Goal: Task Accomplishment & Management: Complete application form

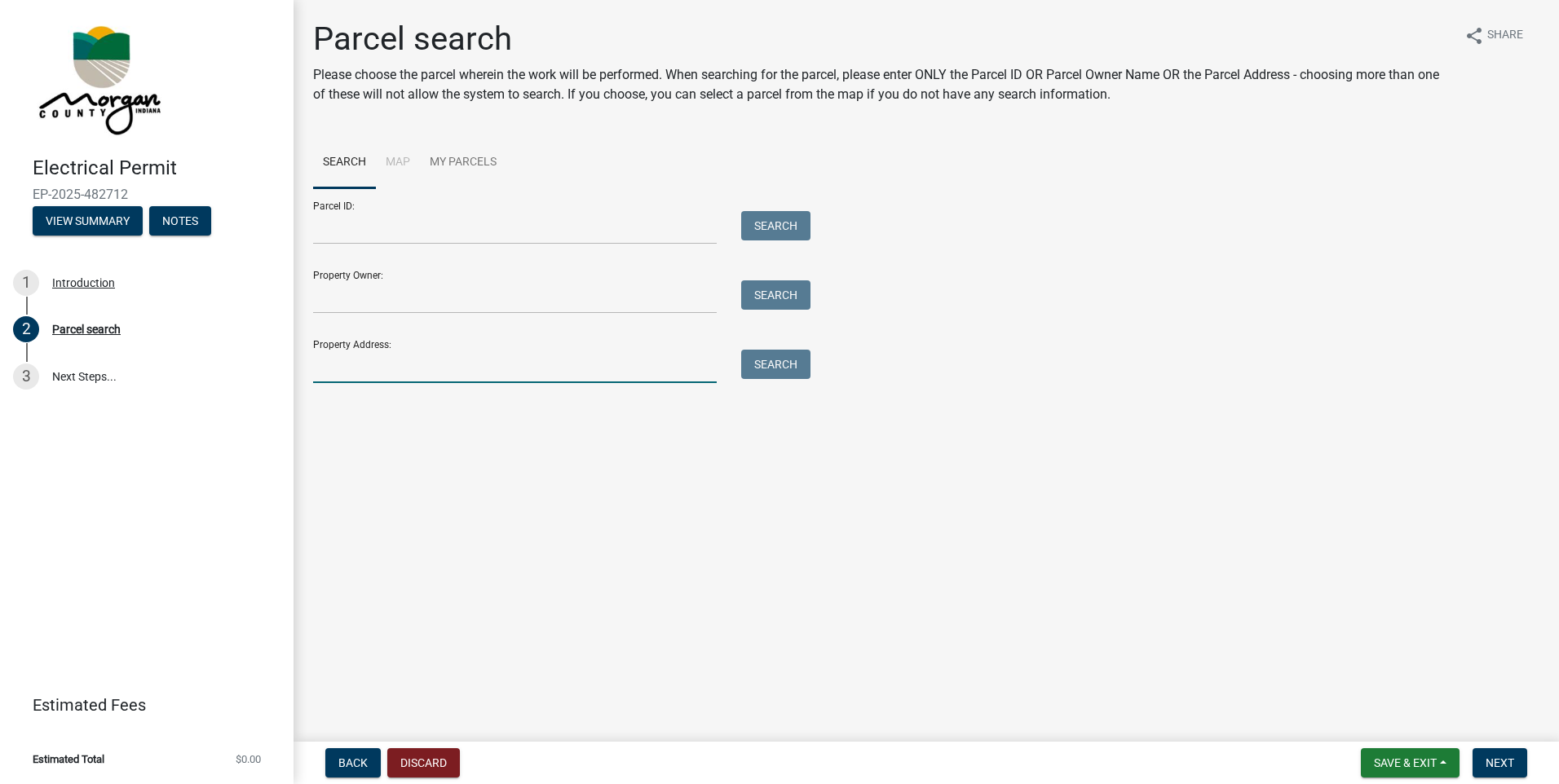
click at [423, 361] on input "Property Address:" at bounding box center [515, 366] width 404 height 33
type input "[STREET_ADDRESS]"
click at [780, 367] on button "Search" at bounding box center [776, 364] width 70 height 30
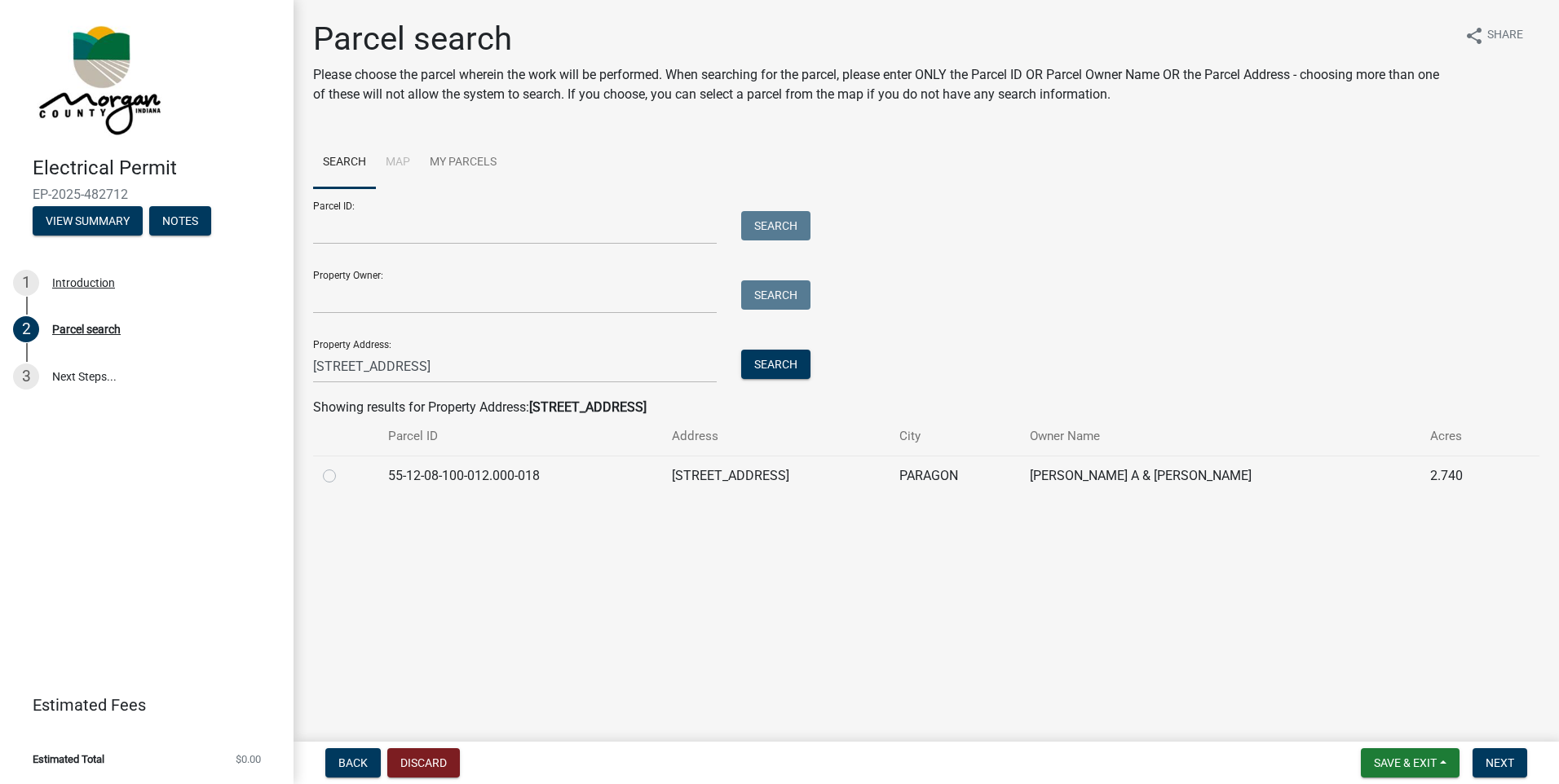
click at [337, 477] on div at bounding box center [346, 476] width 46 height 19
click at [343, 466] on label at bounding box center [343, 466] width 0 height 0
click at [343, 476] on input "radio" at bounding box center [348, 471] width 11 height 11
radio input "true"
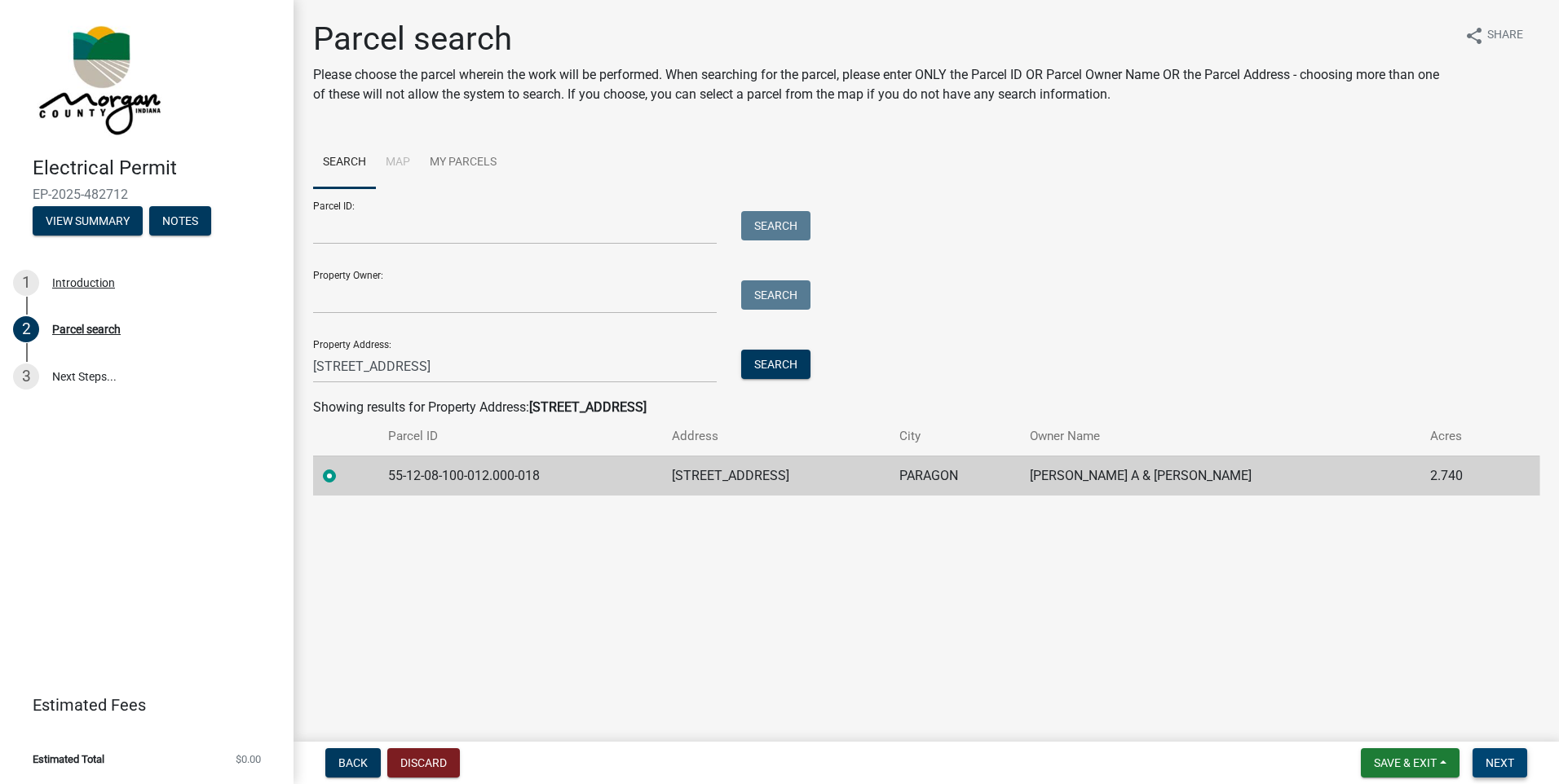
click at [1506, 761] on span "Next" at bounding box center [1501, 763] width 29 height 13
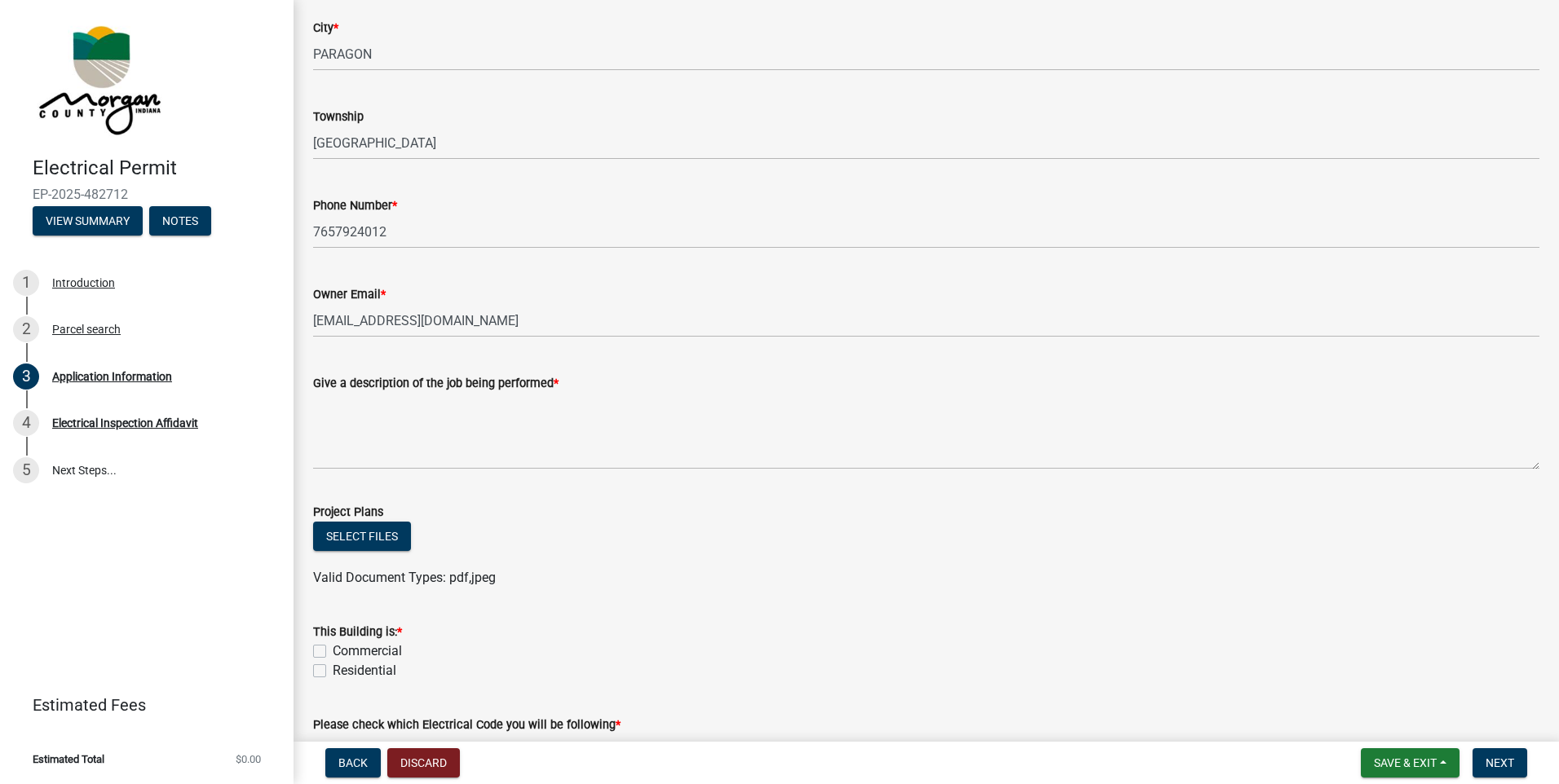
scroll to position [326, 0]
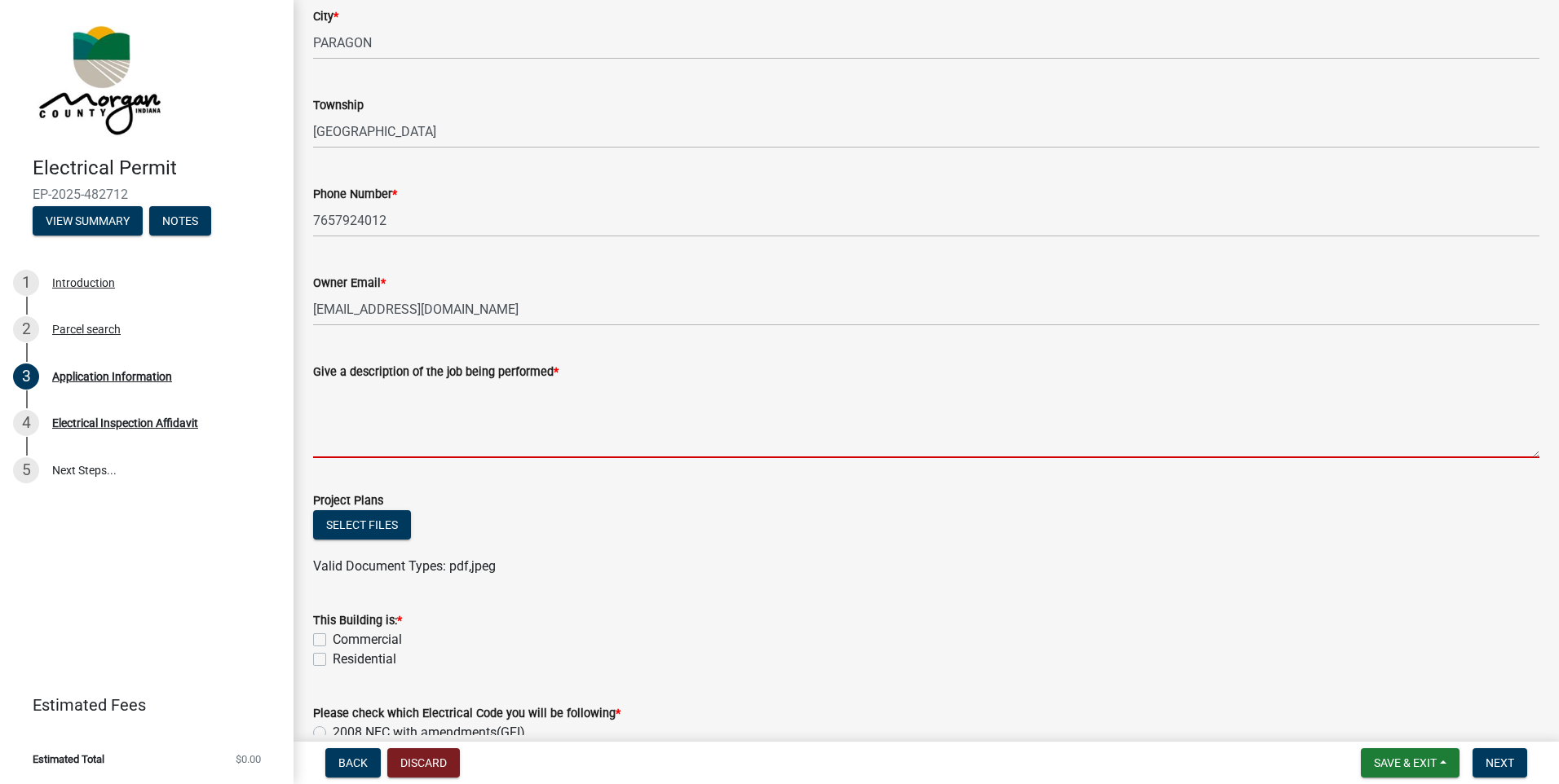
click at [534, 436] on textarea "Give a description of the job being performed *" at bounding box center [927, 420] width 1227 height 76
click at [400, 433] on textarea "Give a description of the job being performed *" at bounding box center [927, 420] width 1227 height 76
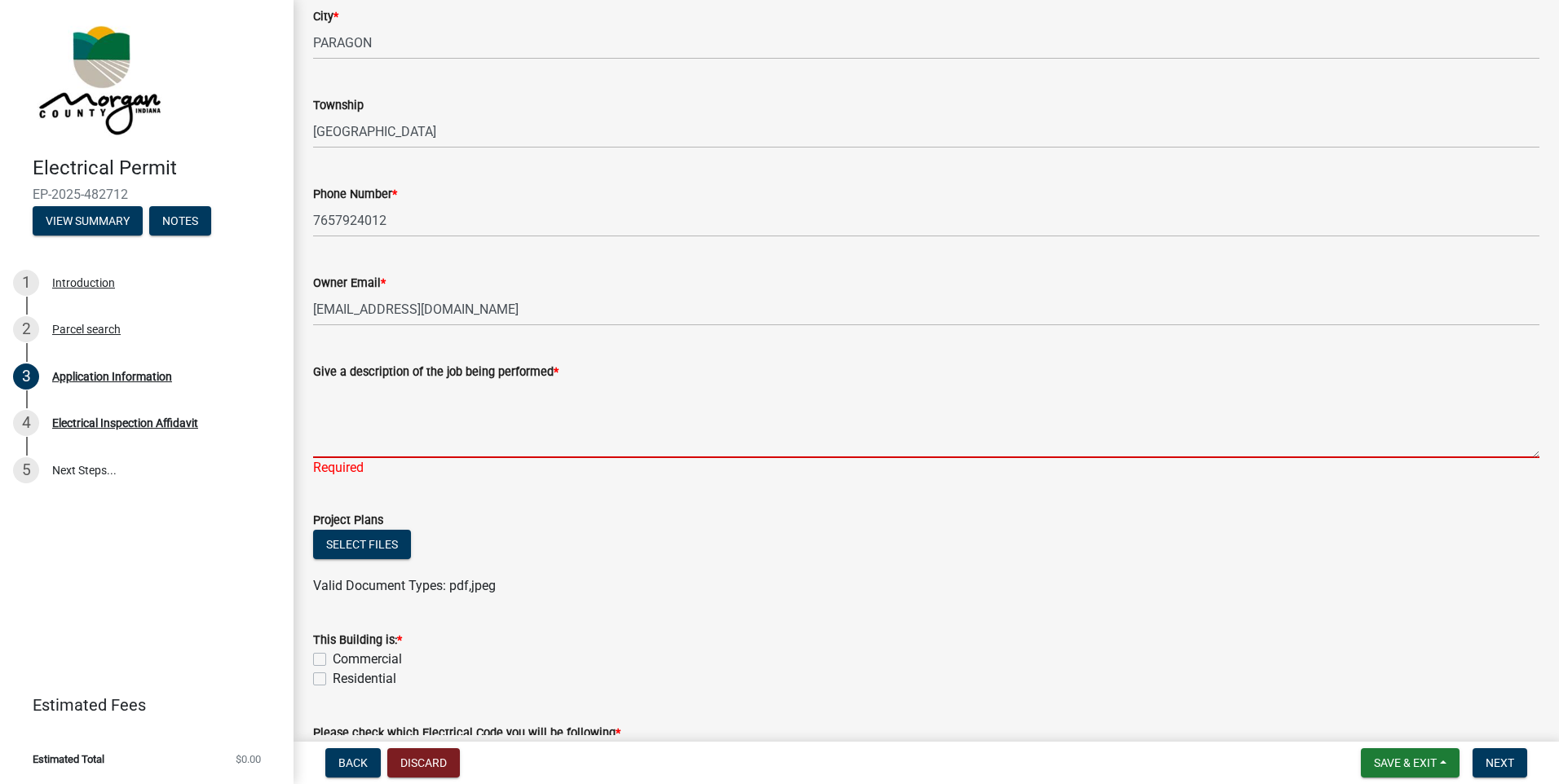
click at [403, 437] on textarea "Give a description of the job being performed *" at bounding box center [927, 420] width 1227 height 76
click at [365, 451] on textarea "Give a description of the job being performed *" at bounding box center [927, 420] width 1227 height 76
click at [339, 422] on textarea "Give a description of the job being performed *" at bounding box center [927, 420] width 1227 height 76
click at [339, 425] on textarea "Give a description of the job being performed *" at bounding box center [927, 420] width 1227 height 76
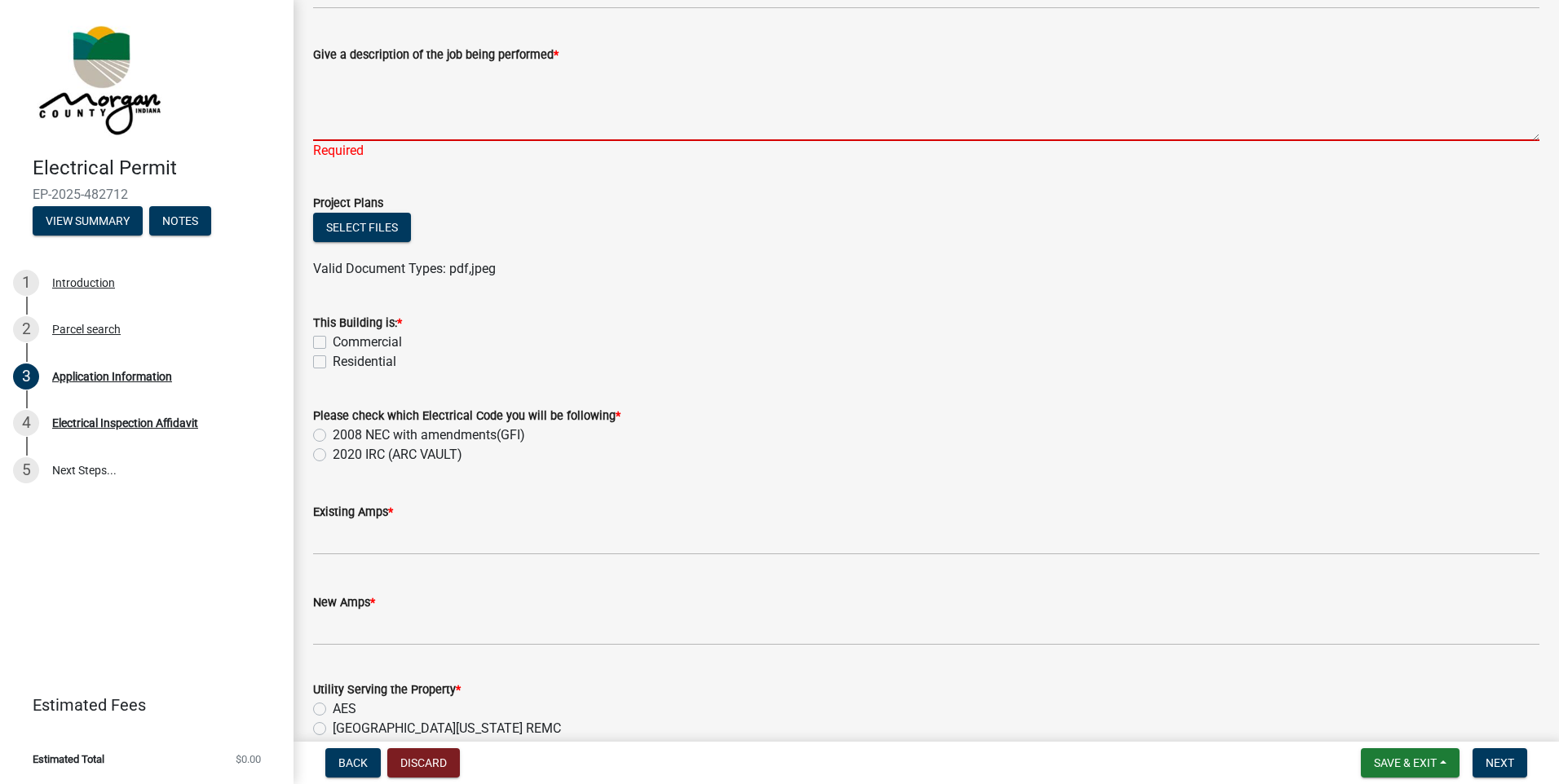
scroll to position [652, 0]
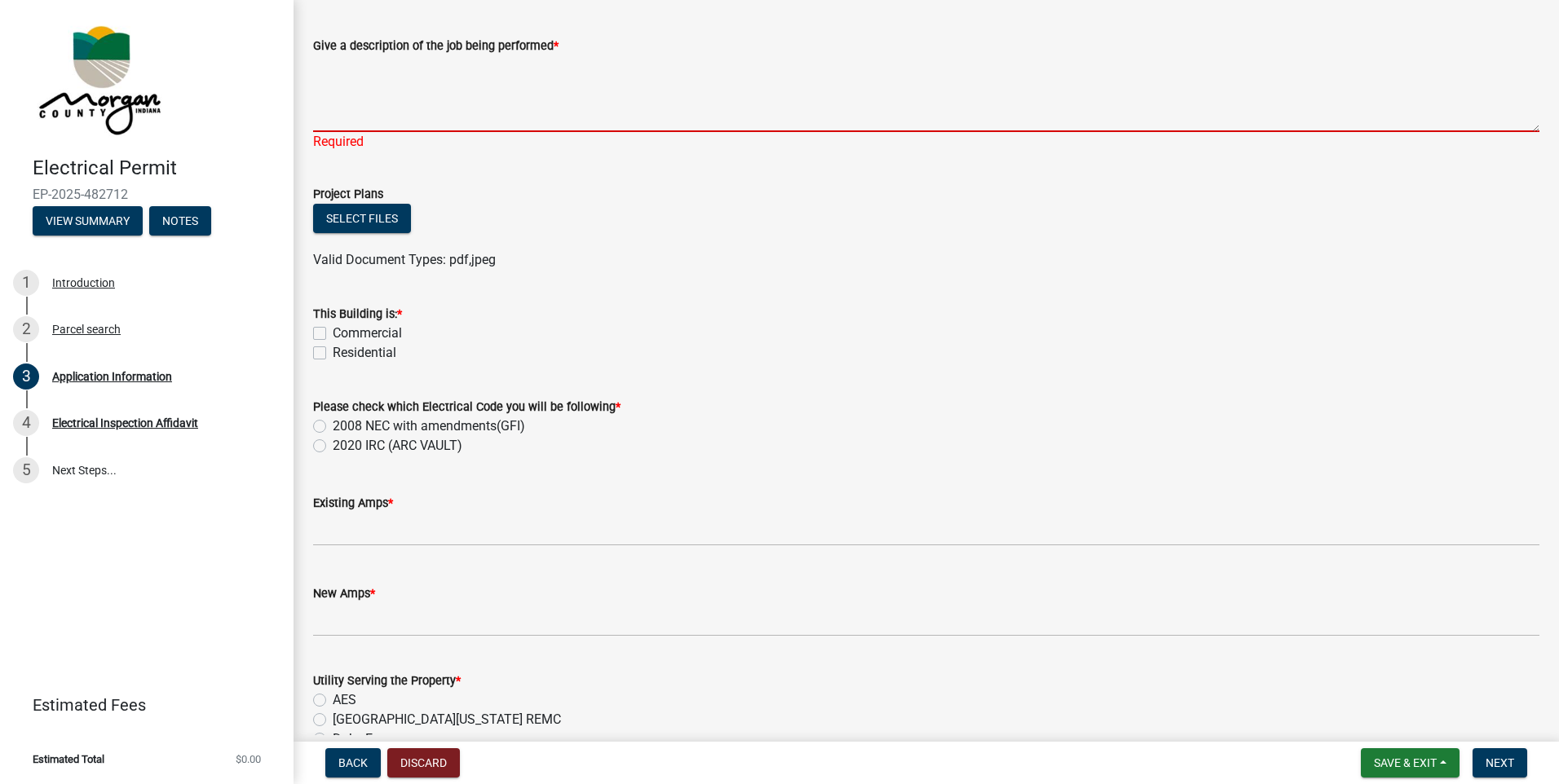
click at [332, 351] on label "Residential" at bounding box center [364, 352] width 64 height 19
click at [332, 351] on input "Residential" at bounding box center [337, 348] width 11 height 11
checkbox input "true"
checkbox input "false"
checkbox input "true"
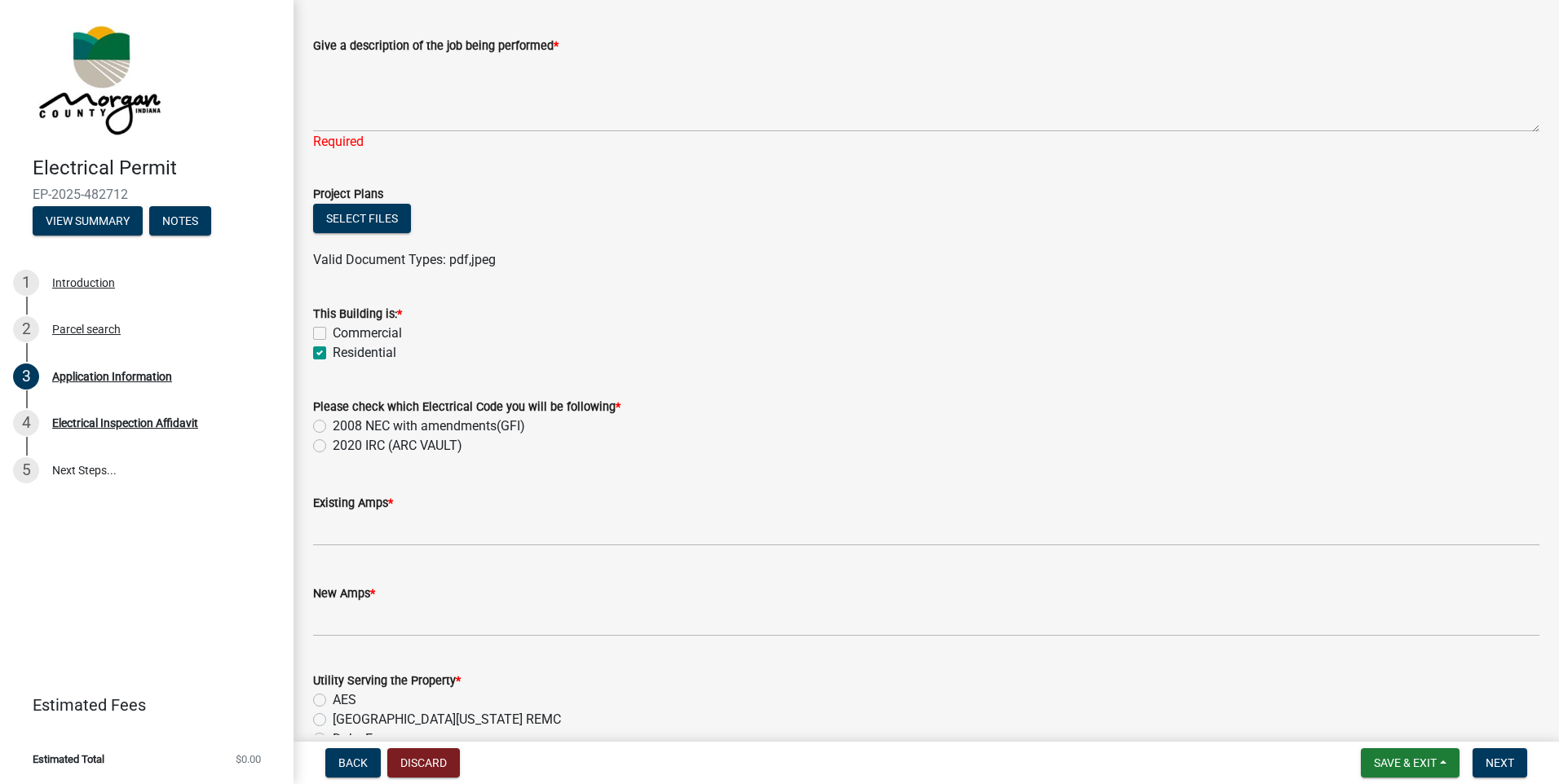
click at [332, 423] on label "2008 NEC with amendments(GFI)" at bounding box center [428, 426] width 192 height 19
click at [332, 423] on input "2008 NEC with amendments(GFI)" at bounding box center [337, 421] width 11 height 11
radio input "true"
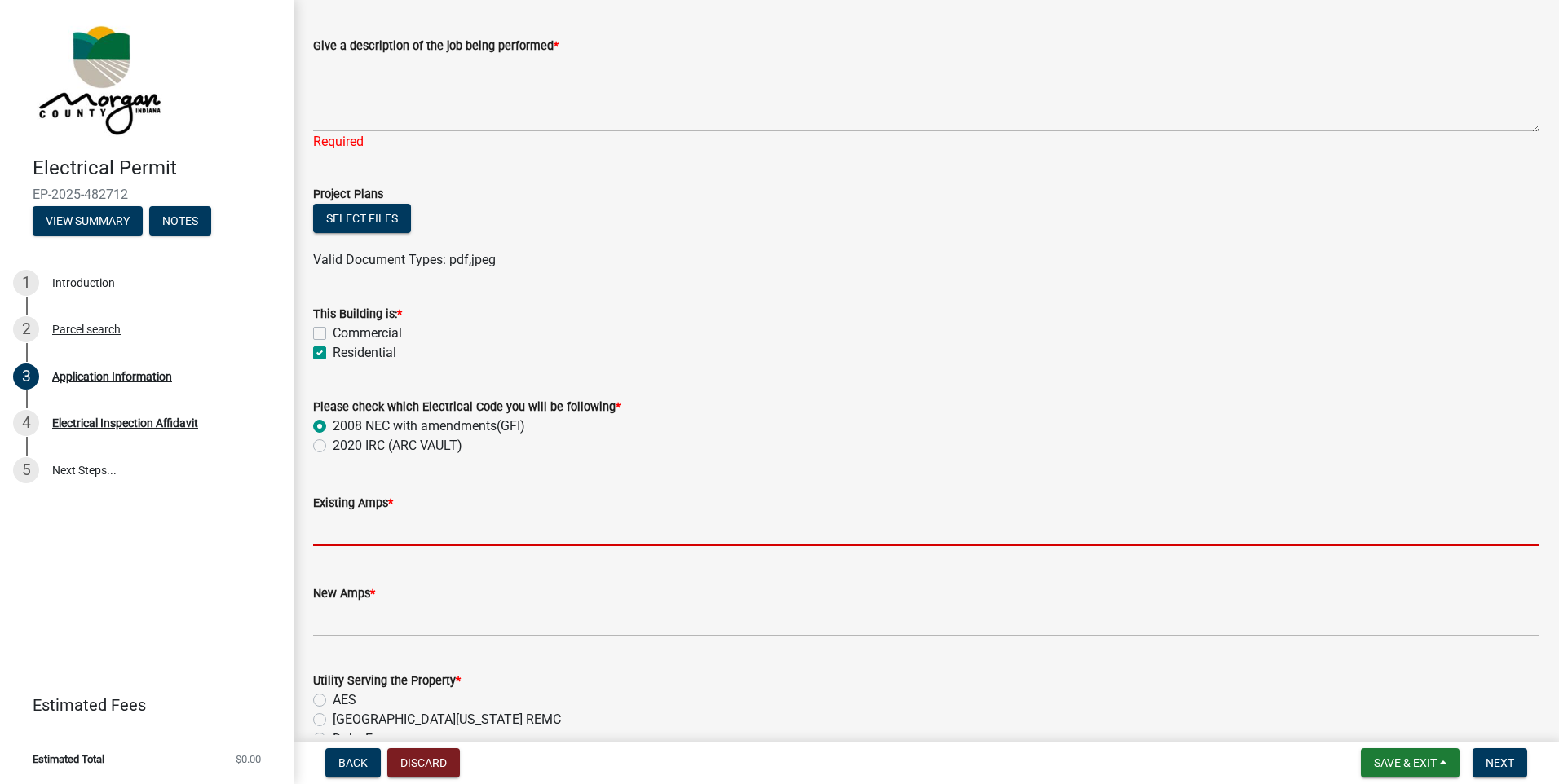
click at [423, 526] on input "text" at bounding box center [927, 529] width 1227 height 33
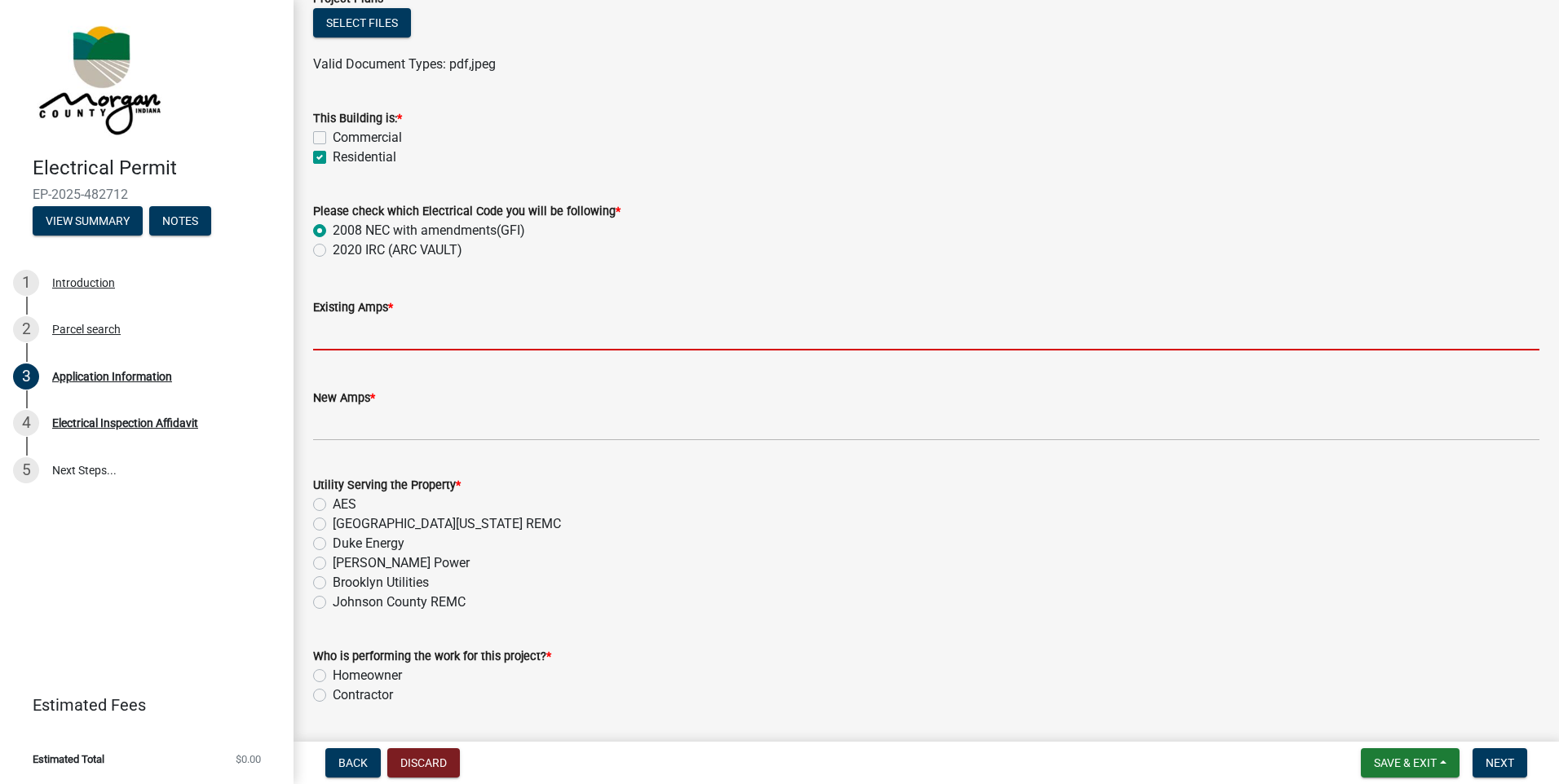
scroll to position [978, 0]
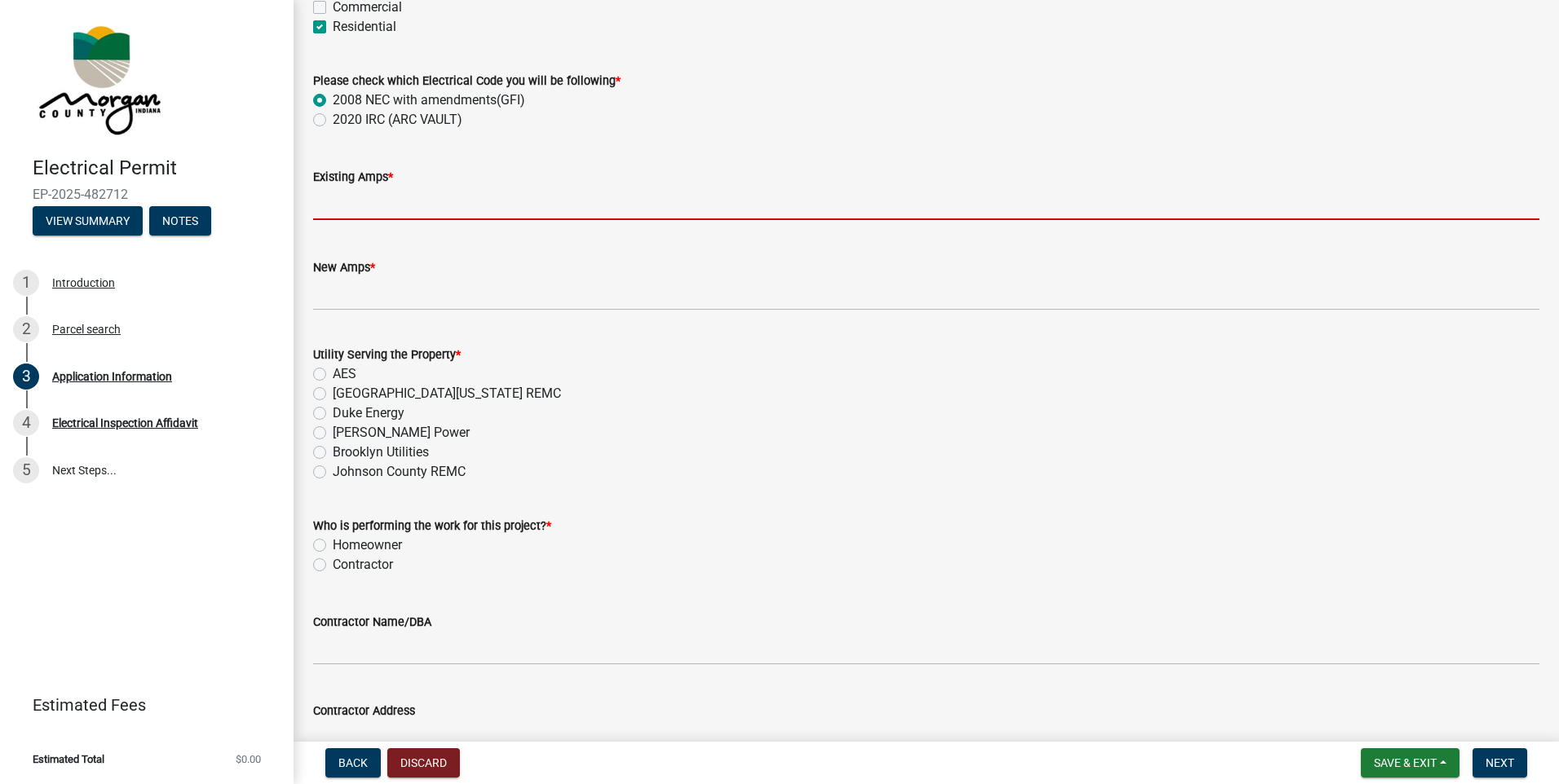
click at [591, 373] on form "Utility Serving the Property * AES [GEOGRAPHIC_DATA][US_STATE] REMC Duke Energy…" at bounding box center [927, 404] width 1227 height 157
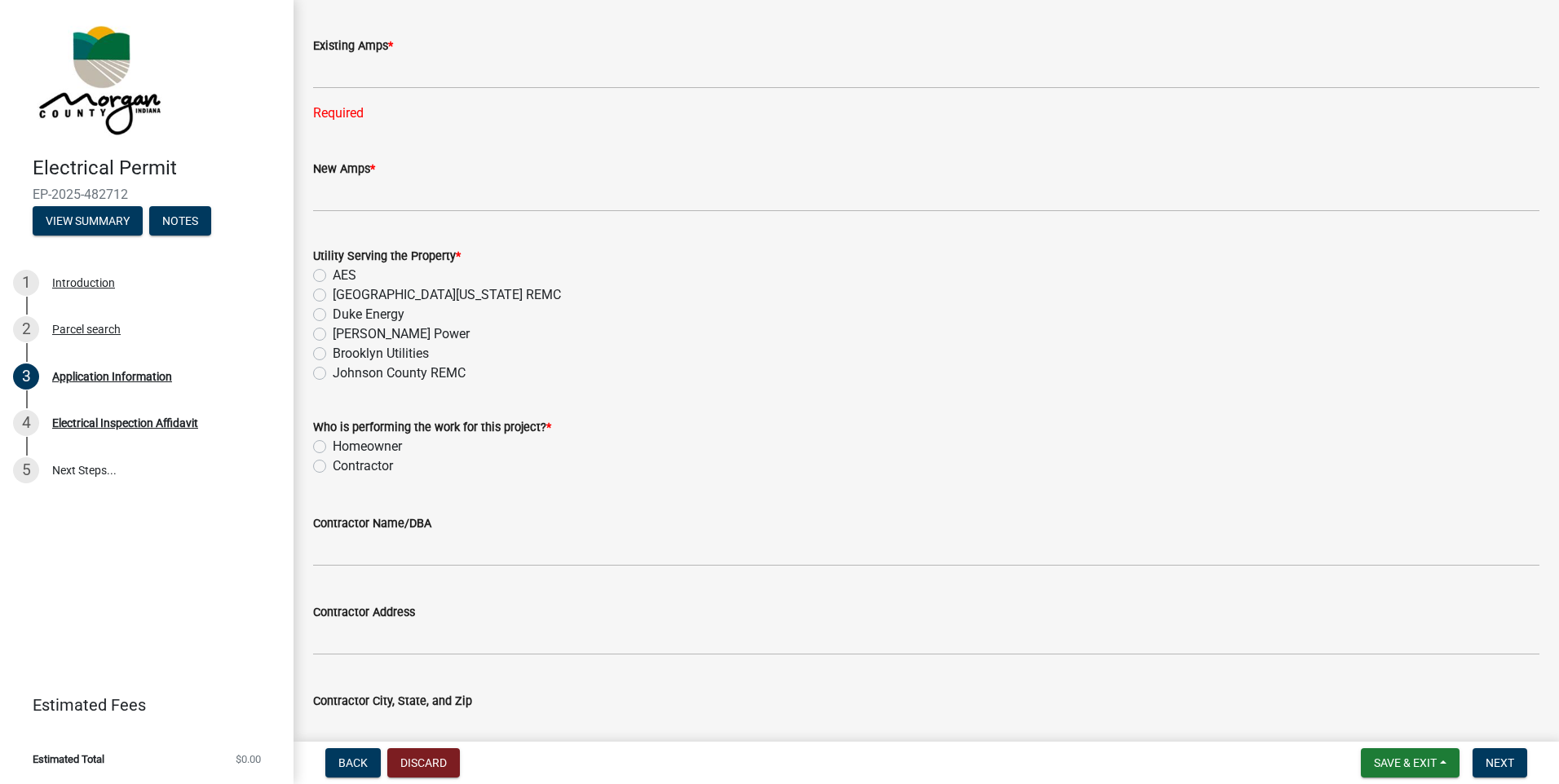
scroll to position [1060, 0]
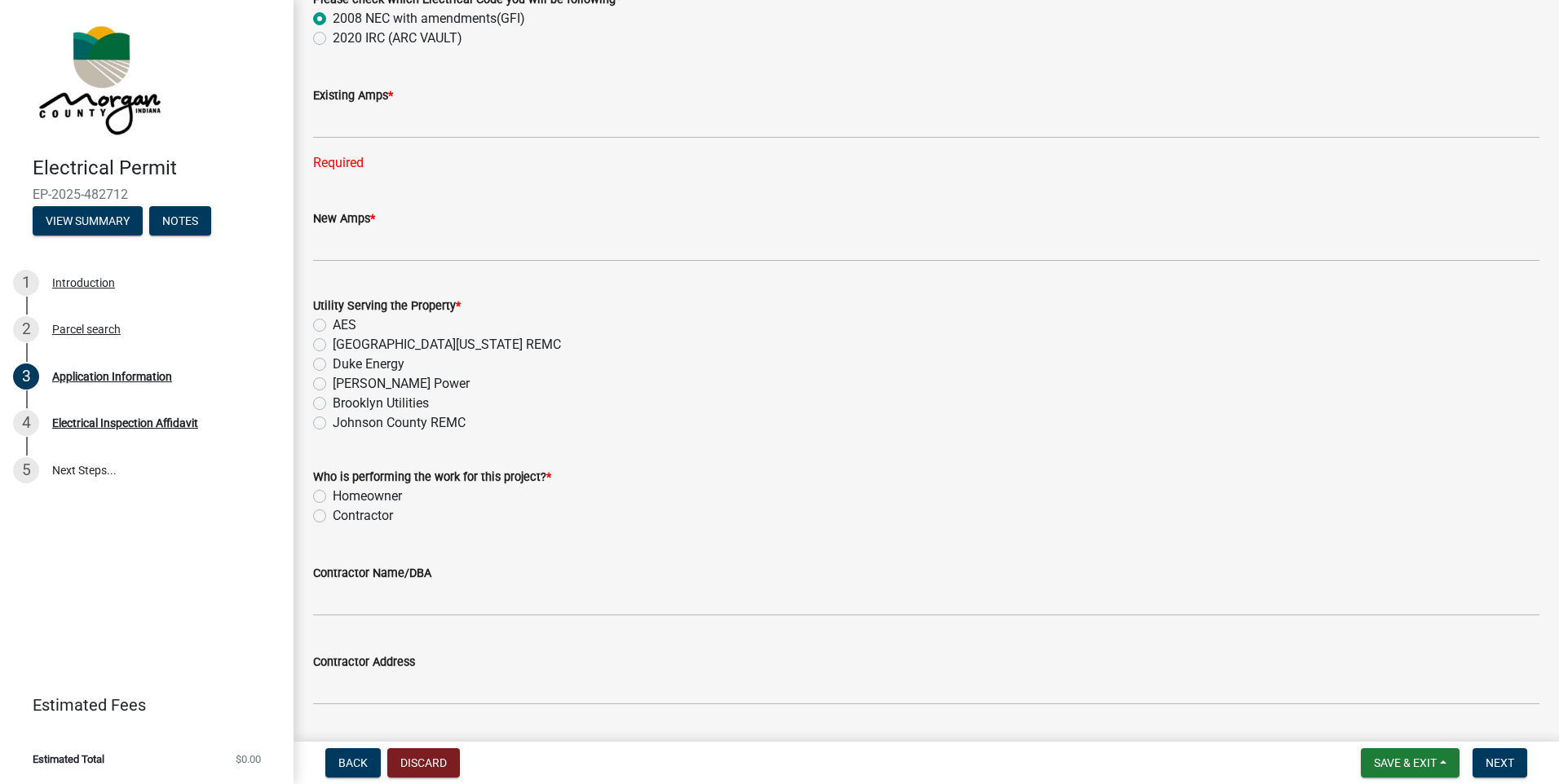
click at [332, 345] on label "[GEOGRAPHIC_DATA][US_STATE] REMC" at bounding box center [446, 345] width 228 height 19
click at [332, 345] on input "[GEOGRAPHIC_DATA][US_STATE] REMC" at bounding box center [337, 340] width 11 height 11
radio input "true"
click at [332, 512] on label "Contractor" at bounding box center [362, 516] width 60 height 19
click at [332, 512] on input "Contractor" at bounding box center [337, 511] width 11 height 11
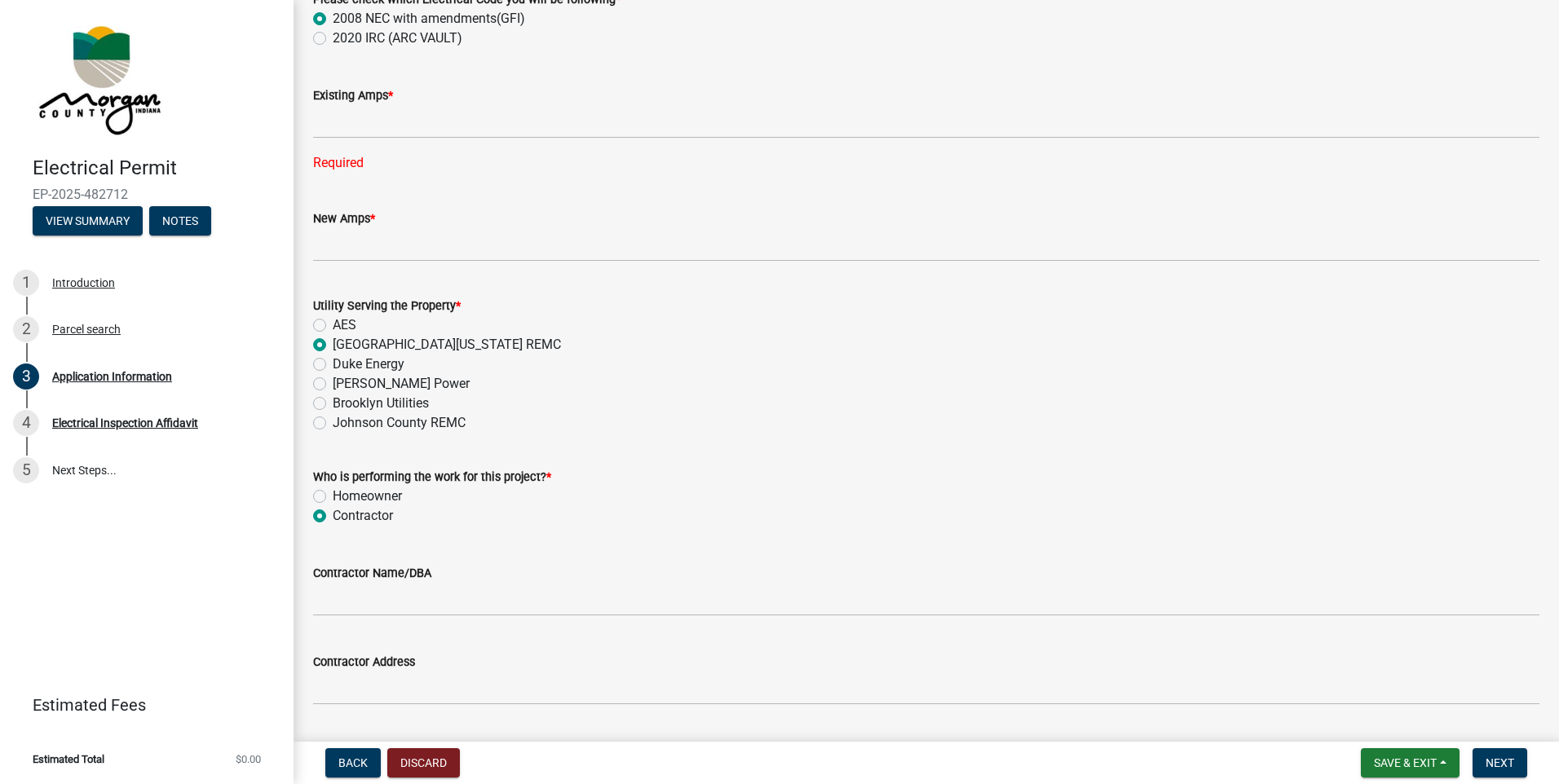
radio input "true"
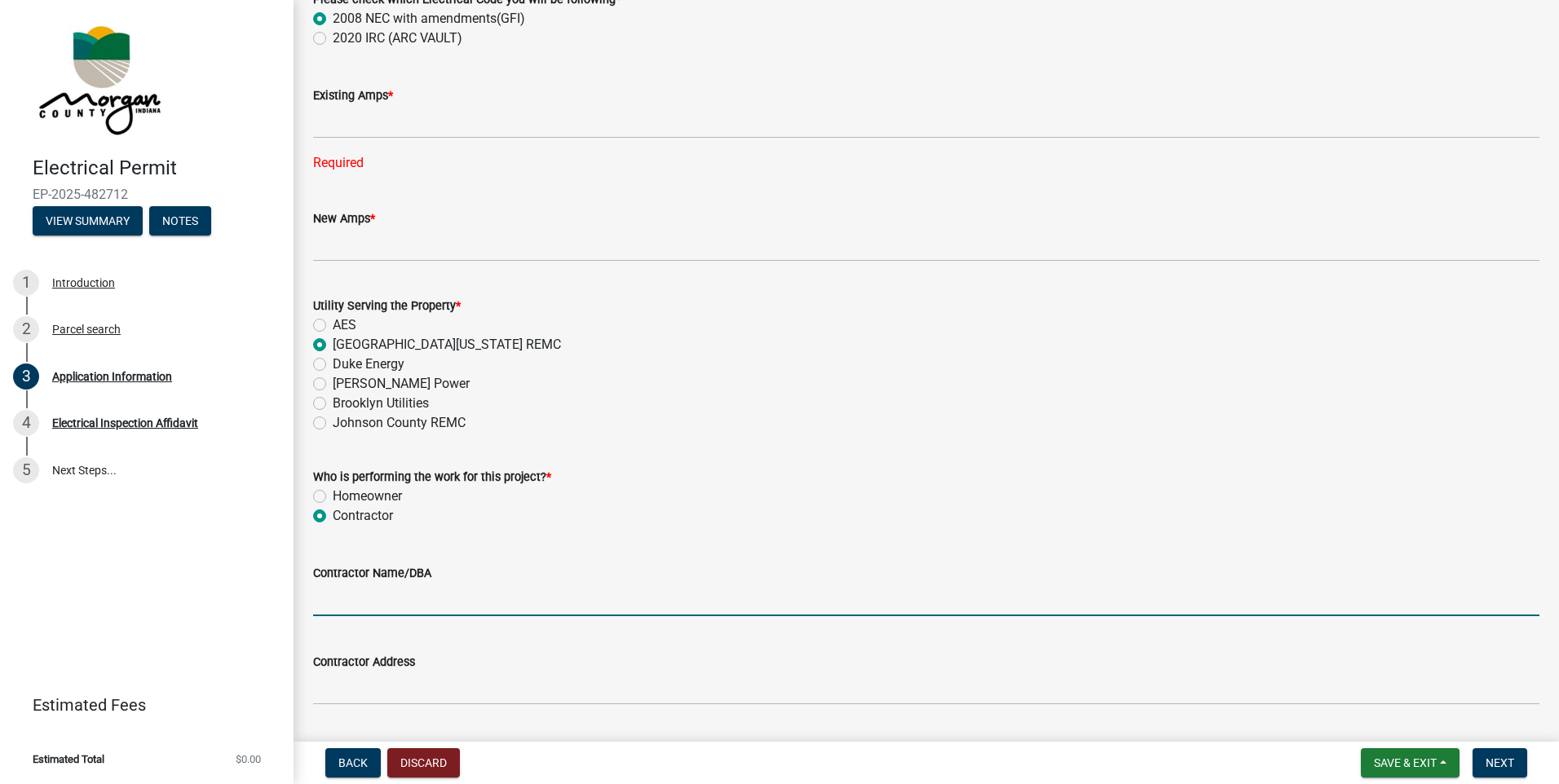
click at [364, 595] on input "Contractor Name/DBA" at bounding box center [927, 599] width 1227 height 33
type input "LiveWire Consulting, Inc."
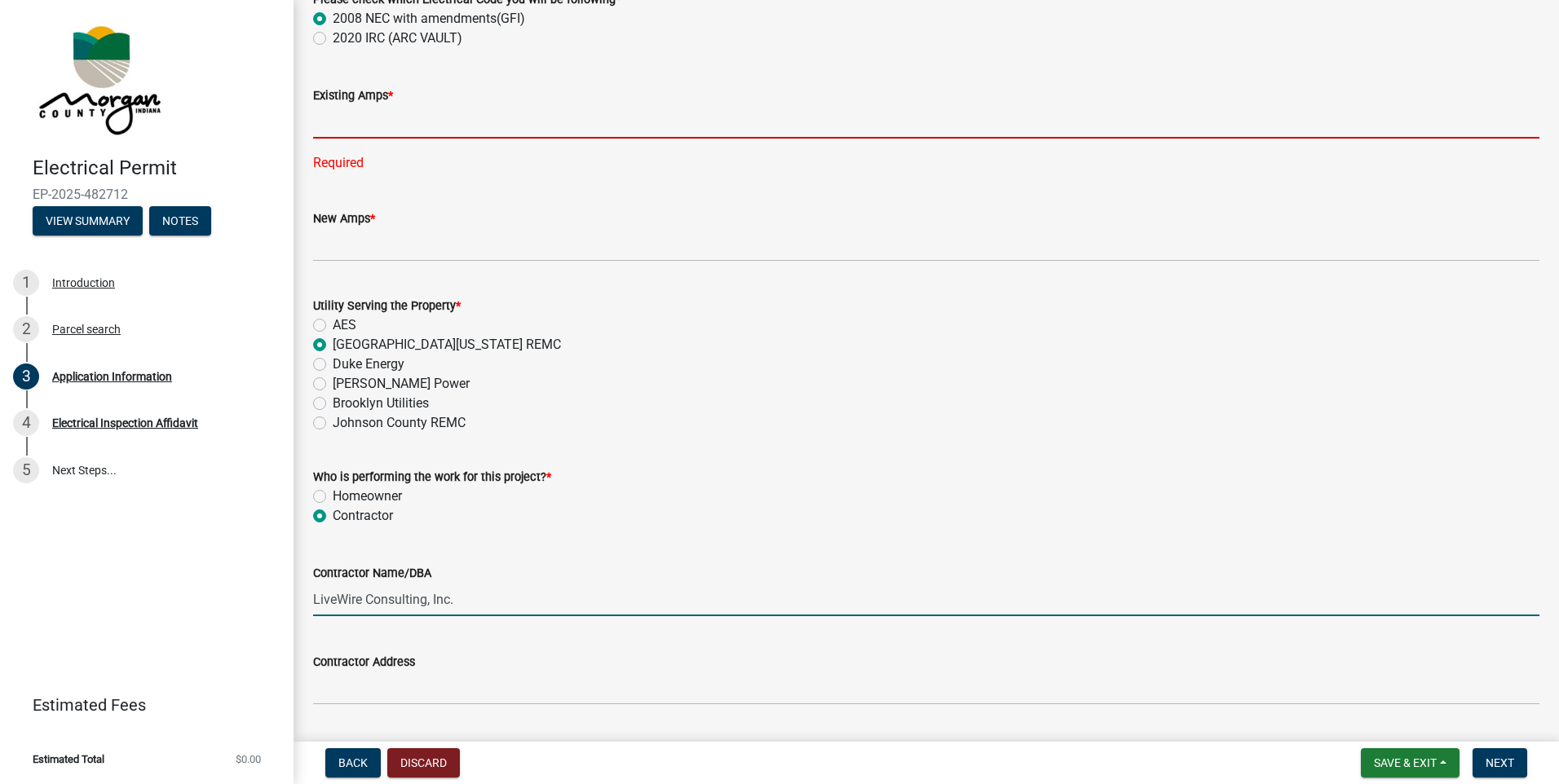
type input "100"
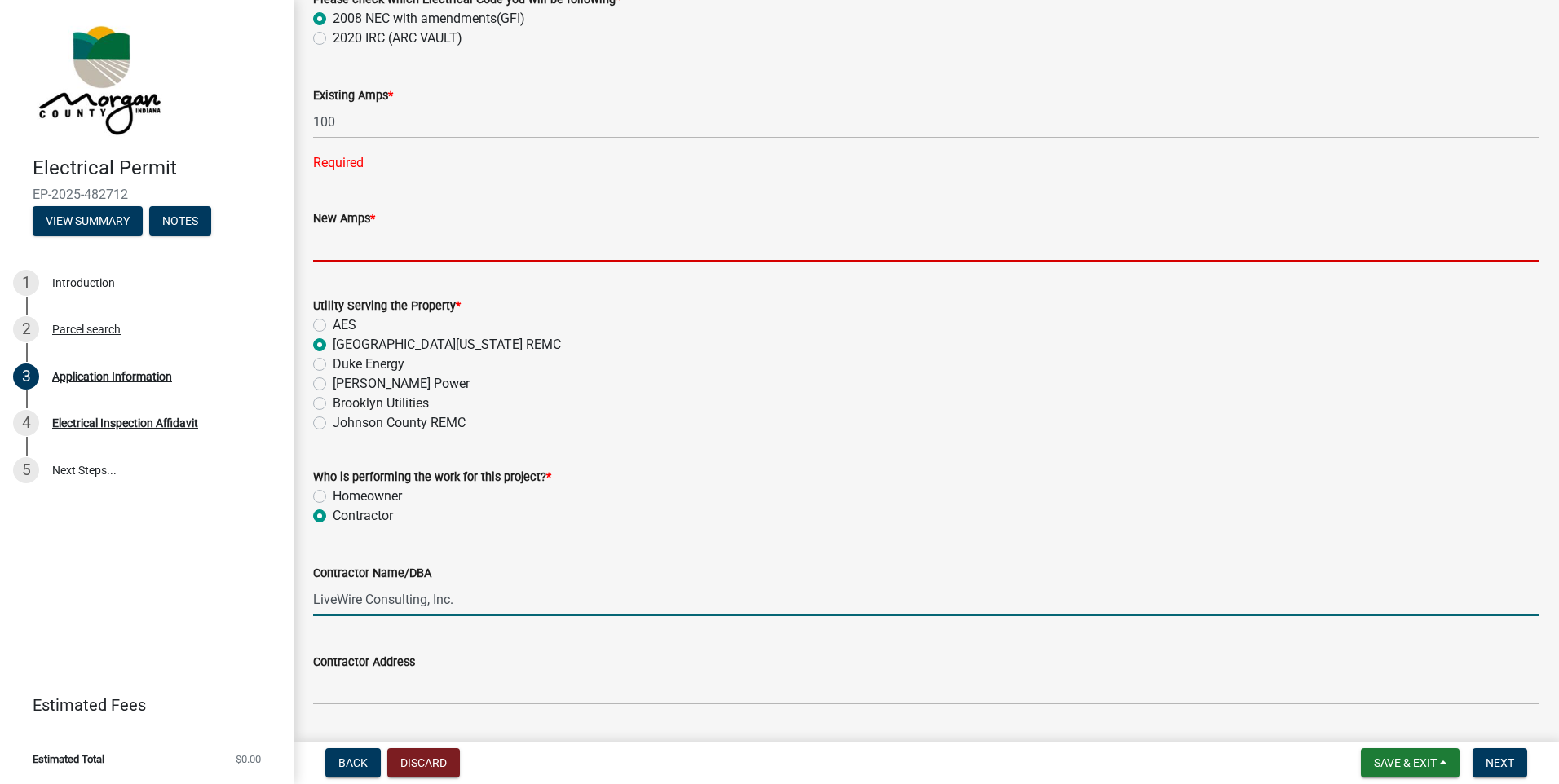
type input "100"
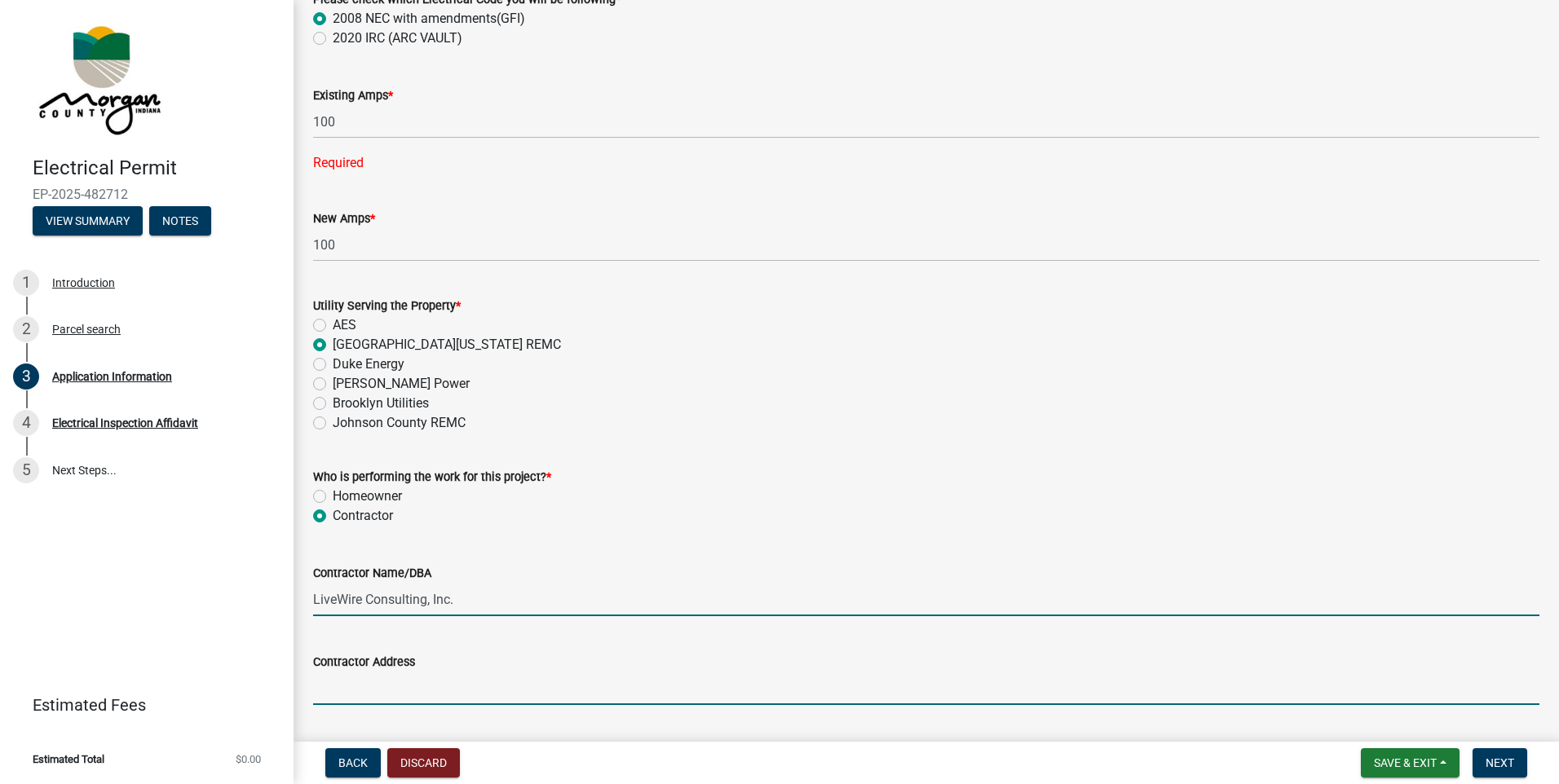
type input "[STREET_ADDRESS][PERSON_NAME][US_STATE]"
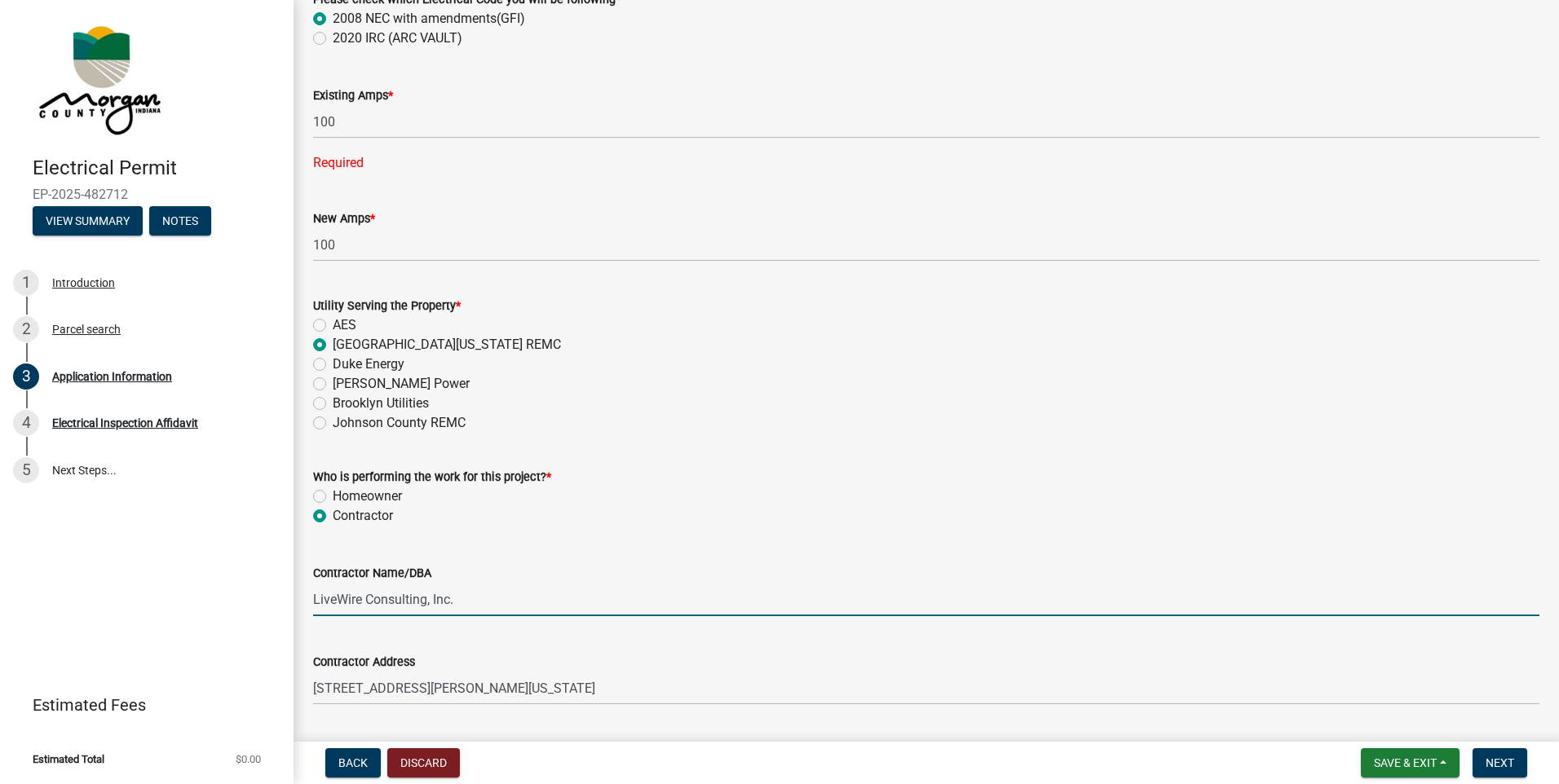
type input "[GEOGRAPHIC_DATA], IN 46151"
type input "[EMAIL_ADDRESS][DOMAIN_NAME]"
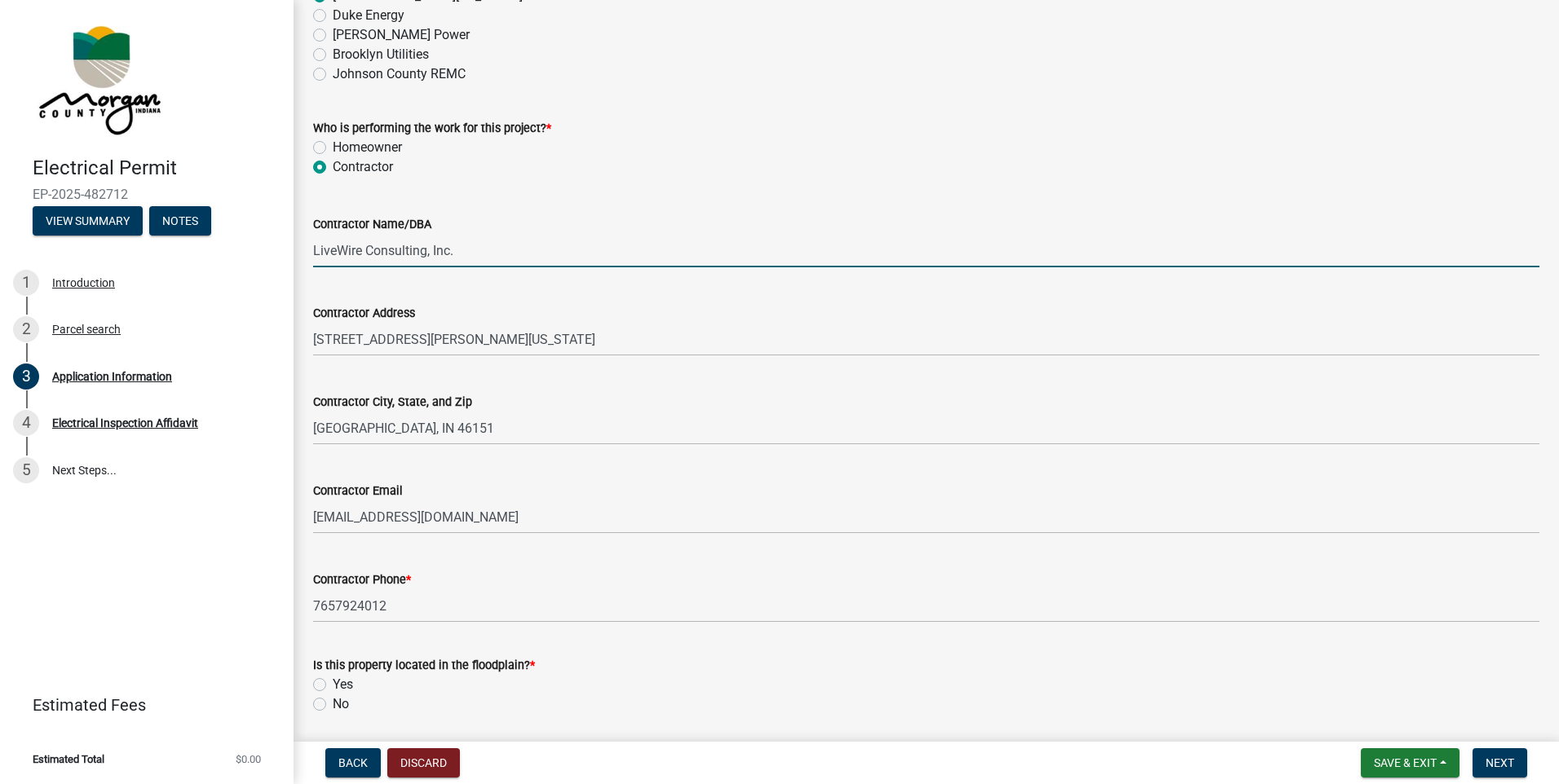
scroll to position [1433, 0]
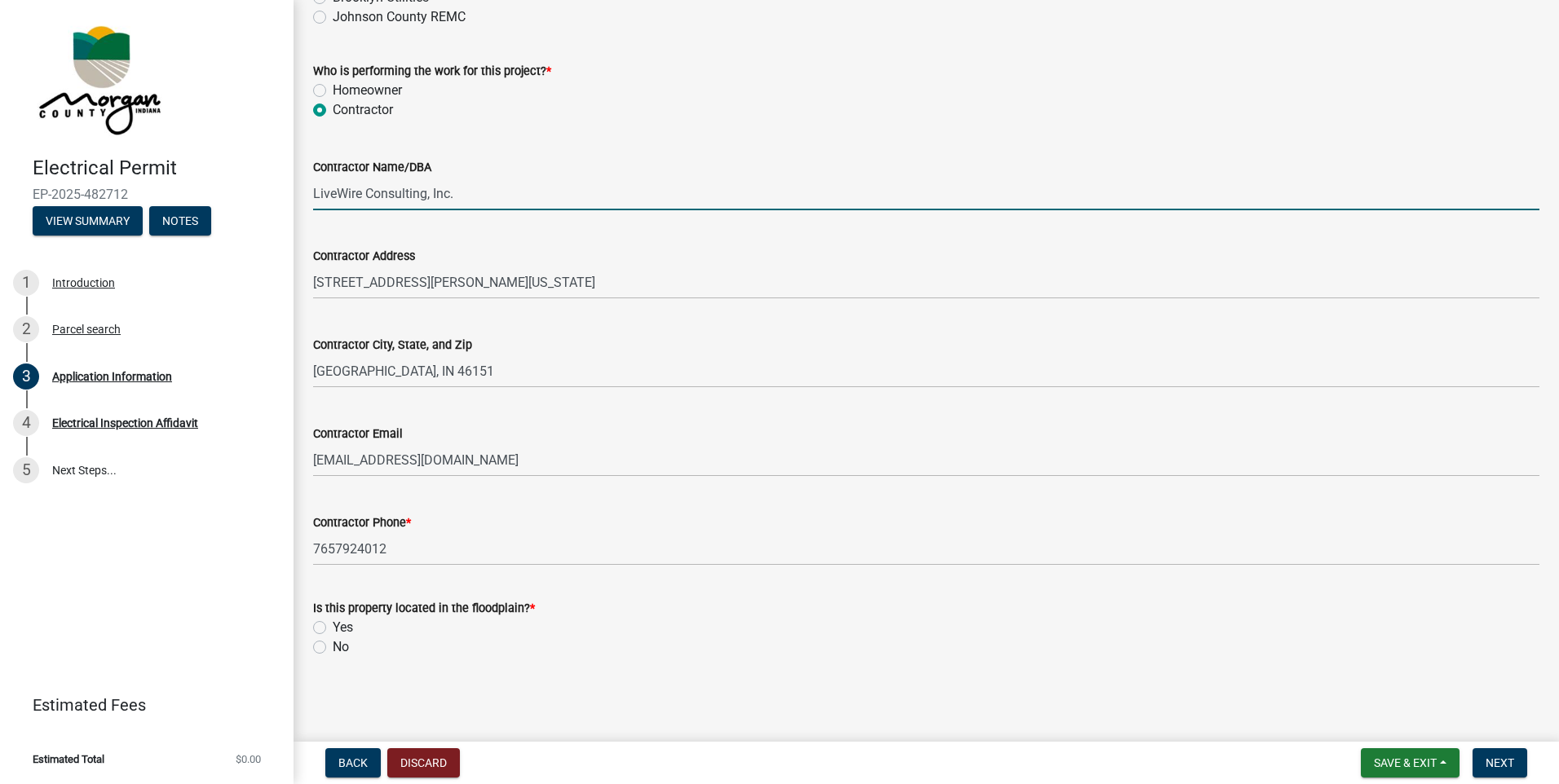
click at [332, 645] on label "No" at bounding box center [340, 647] width 16 height 19
click at [332, 645] on input "No" at bounding box center [337, 643] width 11 height 11
radio input "true"
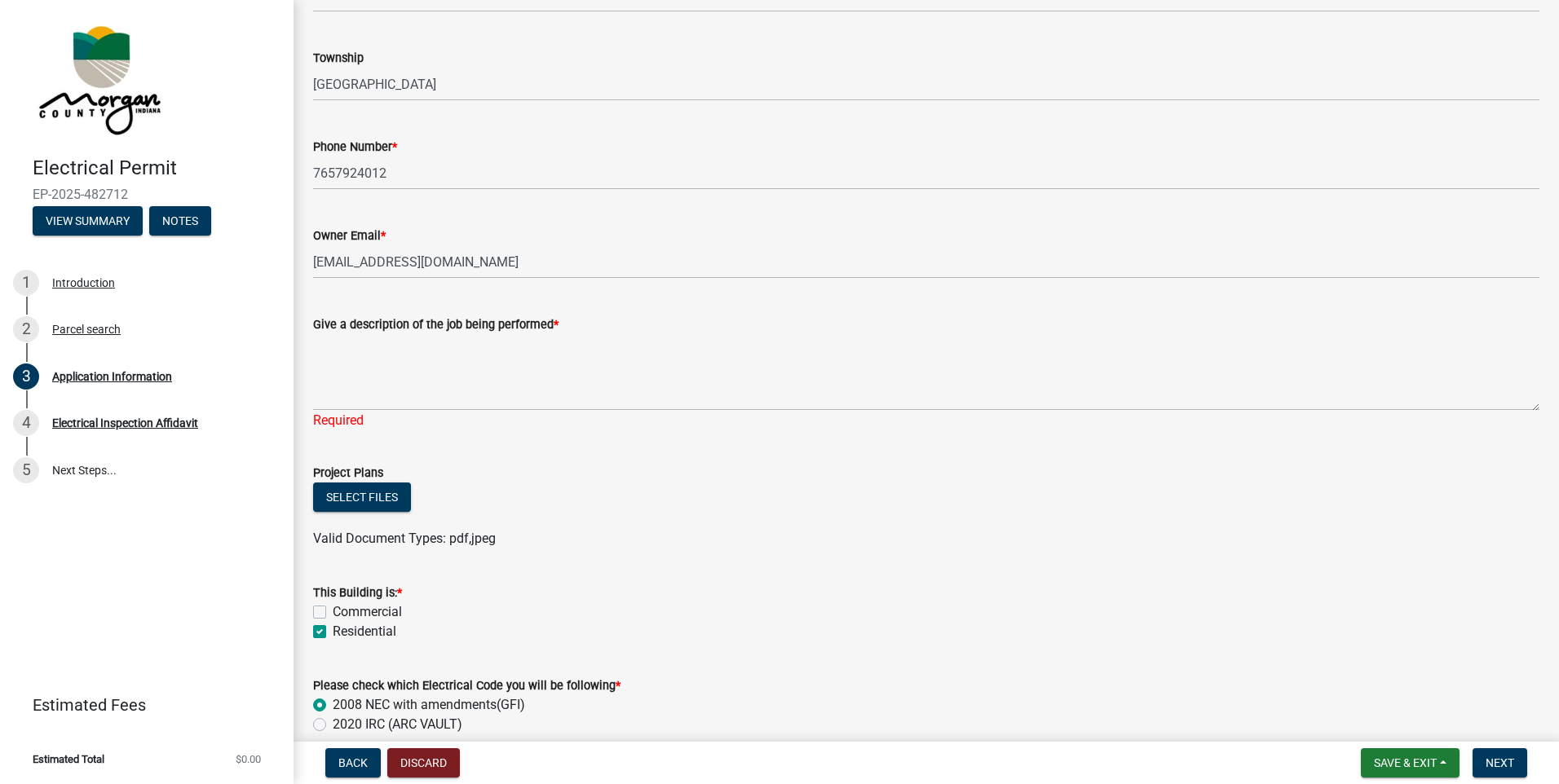
scroll to position [700, 0]
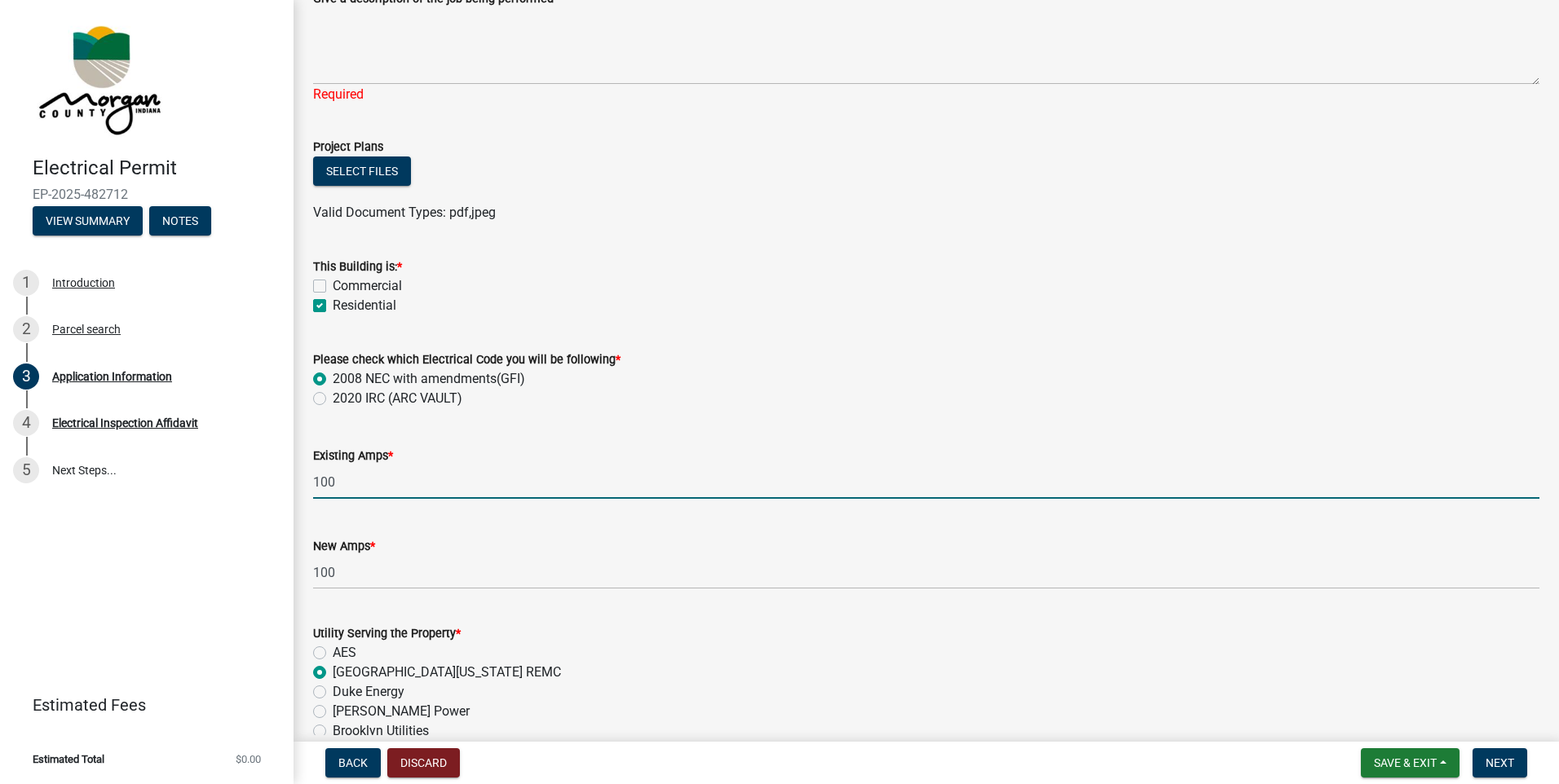
click at [406, 487] on input "100" at bounding box center [927, 481] width 1227 height 33
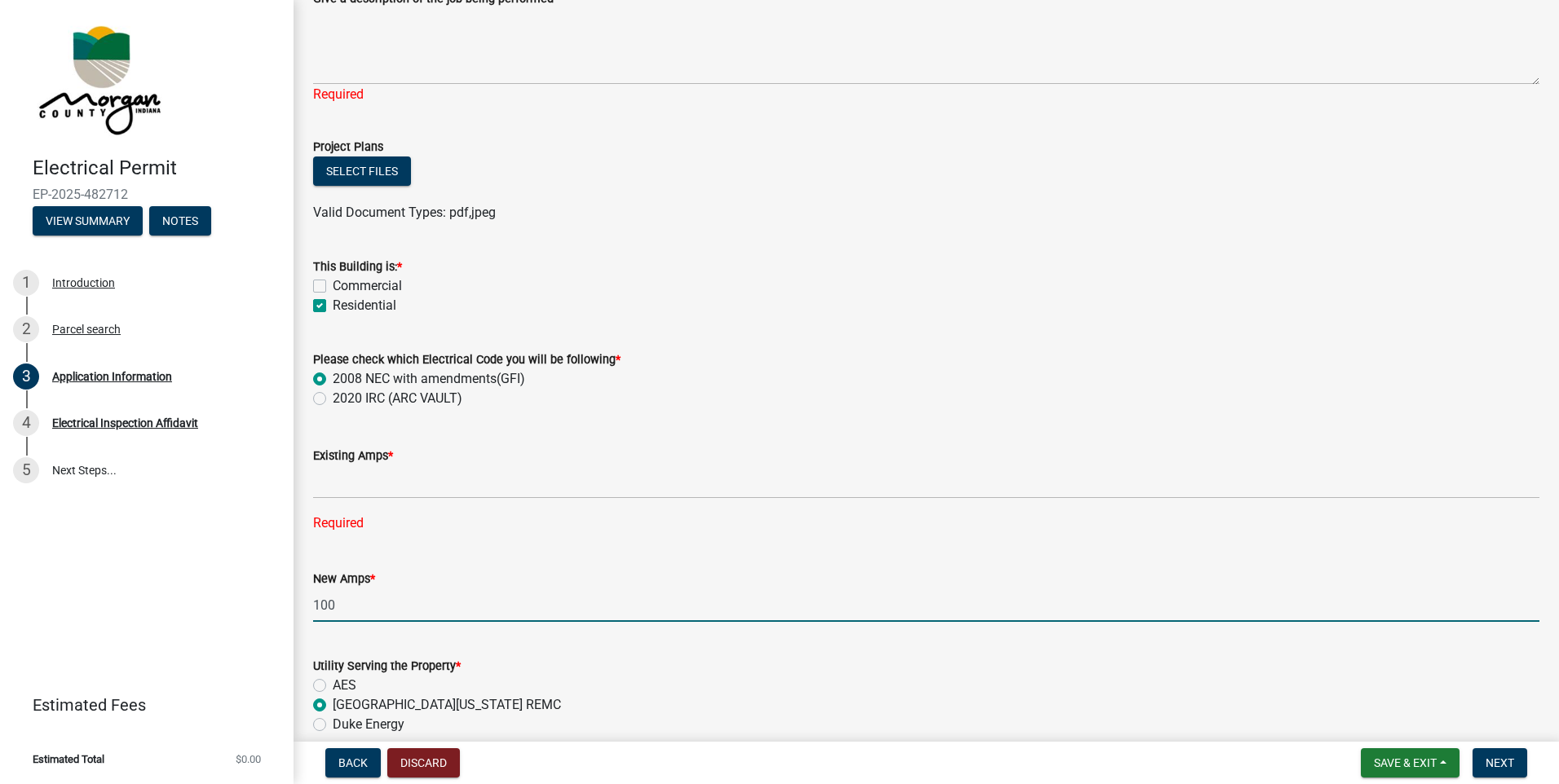
click at [368, 563] on div "New Amps * 100" at bounding box center [927, 583] width 1227 height 75
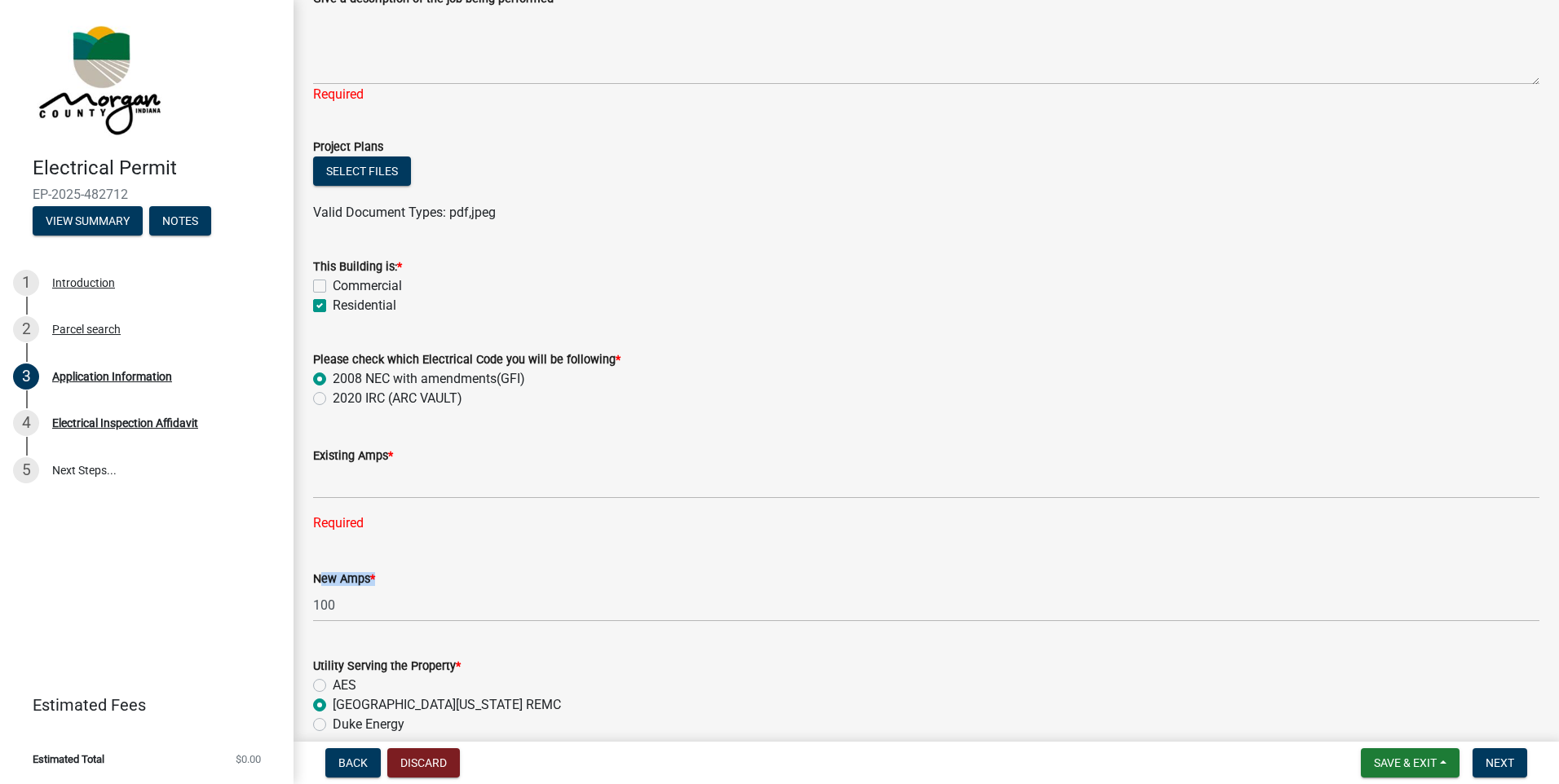
drag, startPoint x: 368, startPoint y: 563, endPoint x: 359, endPoint y: 586, distance: 24.7
click at [359, 584] on label "New Amps *" at bounding box center [344, 580] width 62 height 11
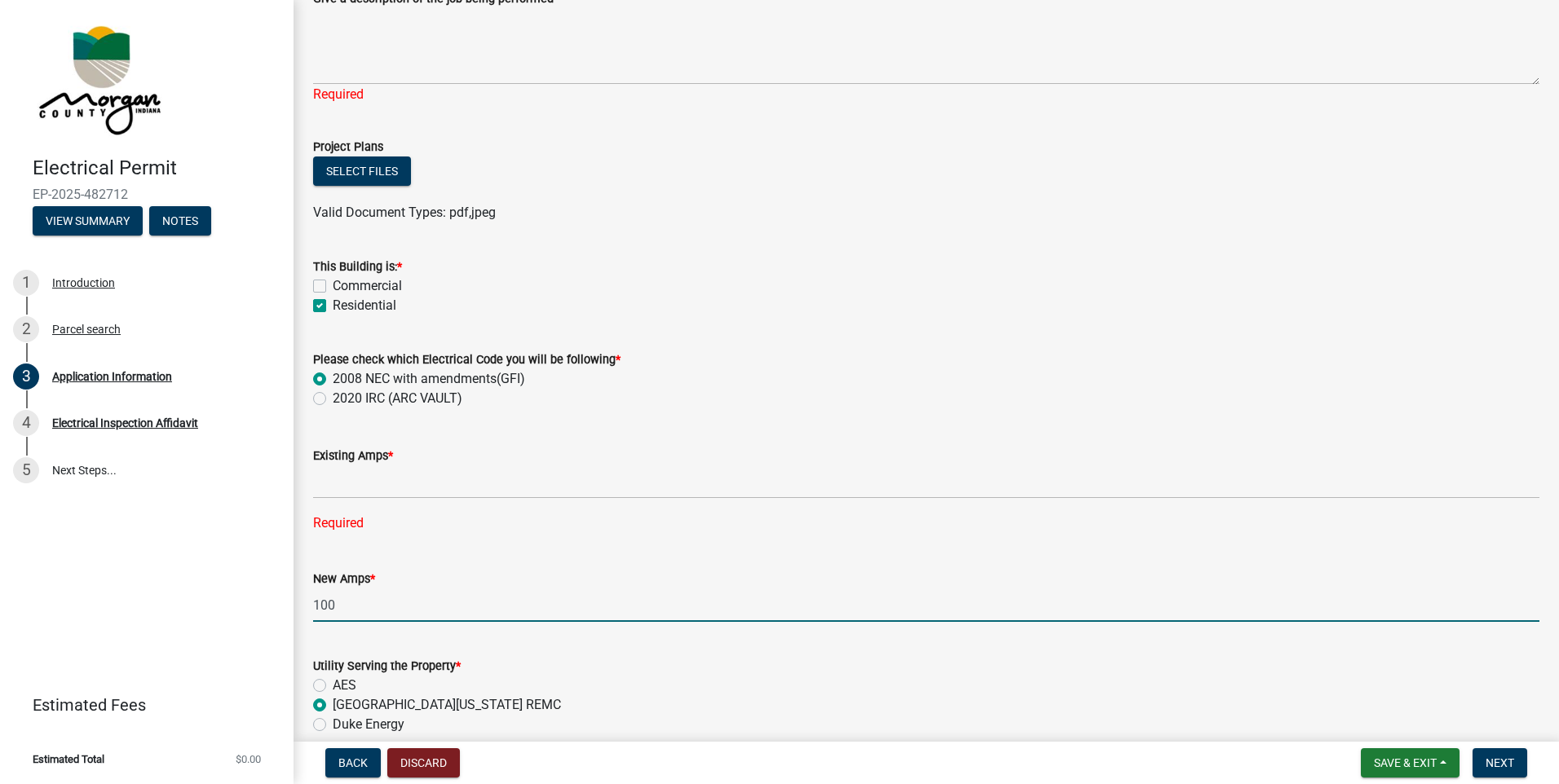
click at [358, 603] on input "100" at bounding box center [927, 604] width 1227 height 33
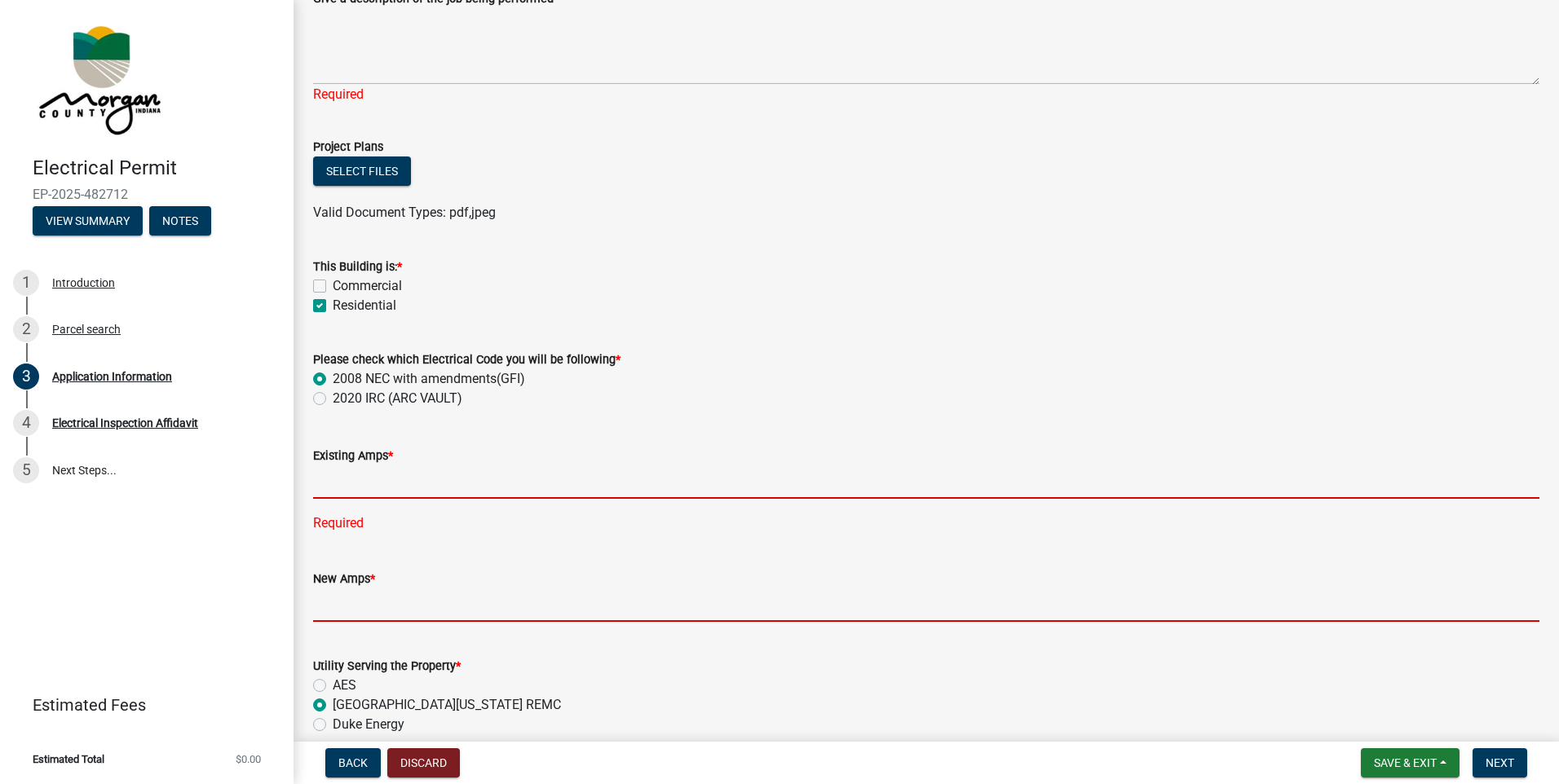
click at [375, 488] on input "text" at bounding box center [927, 481] width 1227 height 33
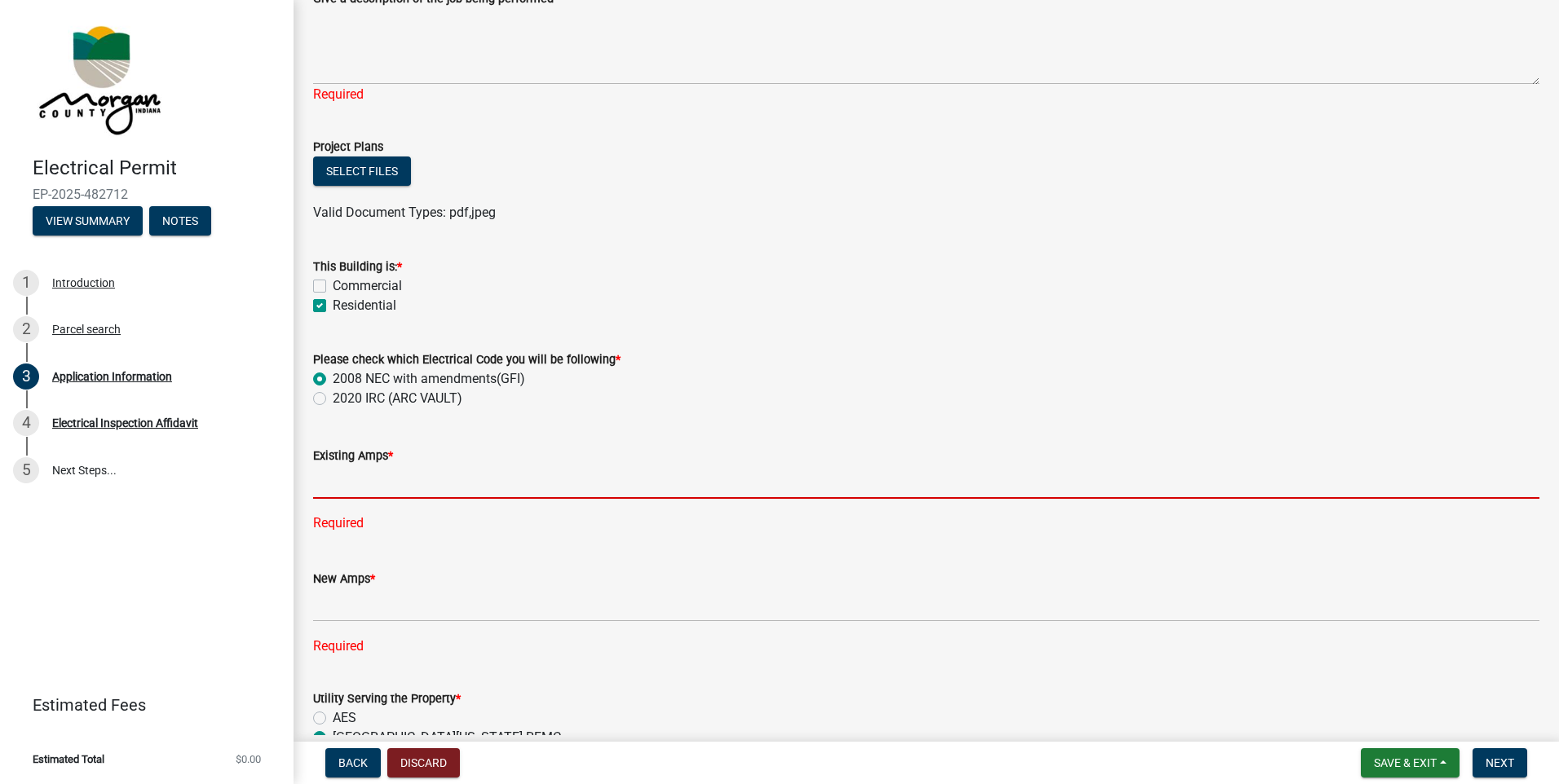
click at [305, 441] on div "Existing Amps * Required" at bounding box center [927, 477] width 1251 height 110
click at [366, 483] on input "text" at bounding box center [927, 481] width 1227 height 33
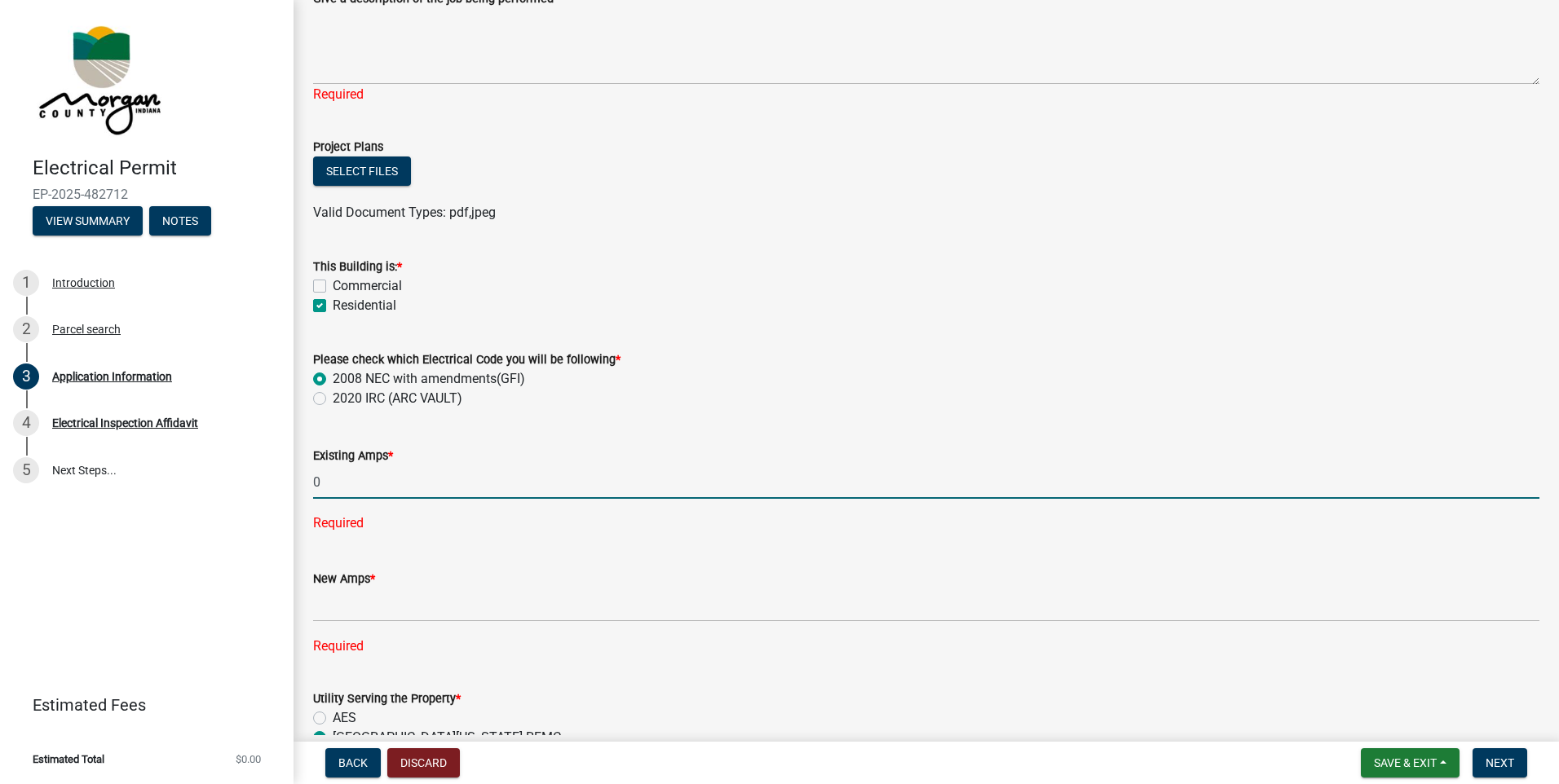
type input "0"
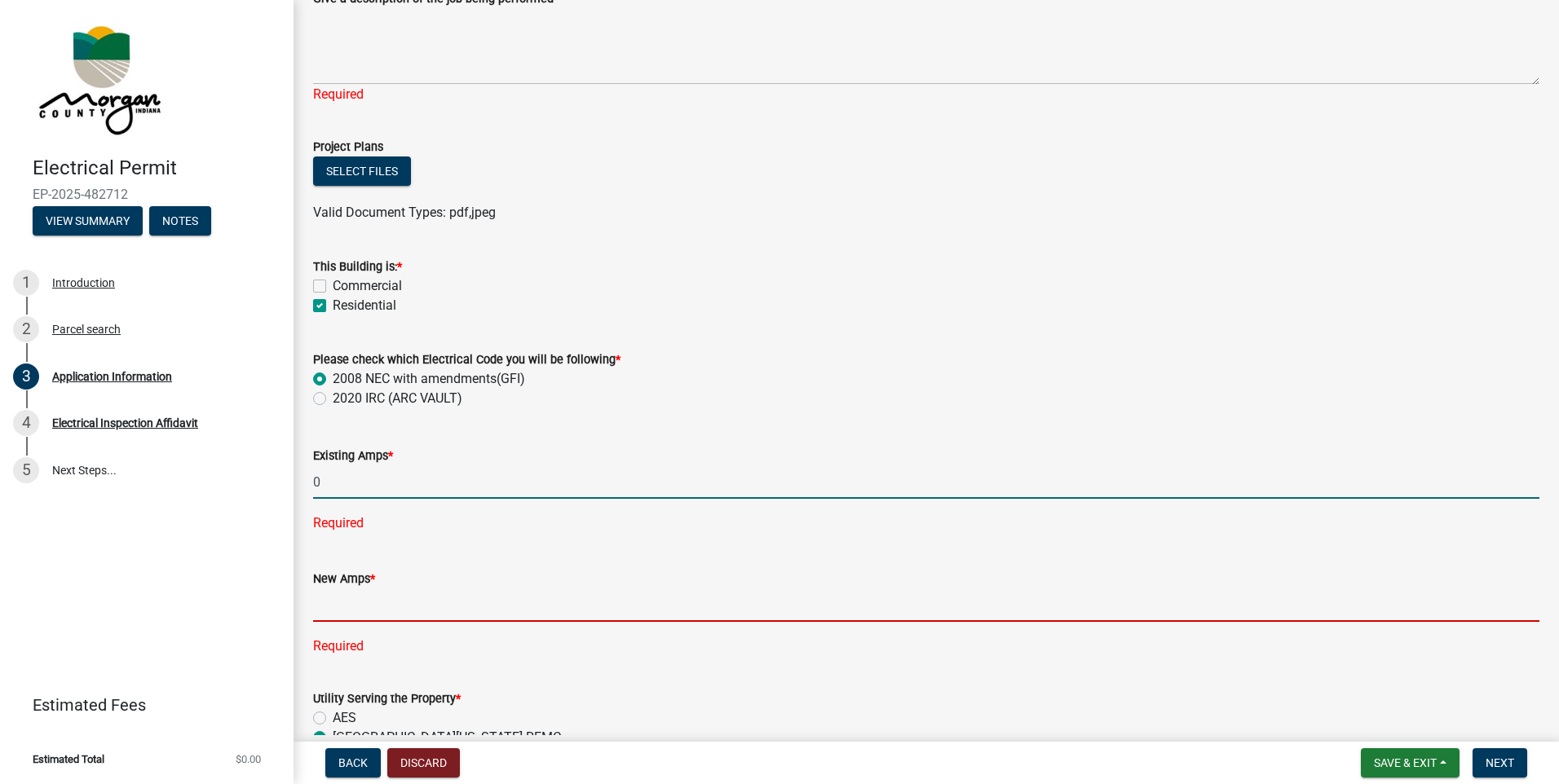
click at [333, 600] on div "New Amps * Required" at bounding box center [927, 601] width 1227 height 110
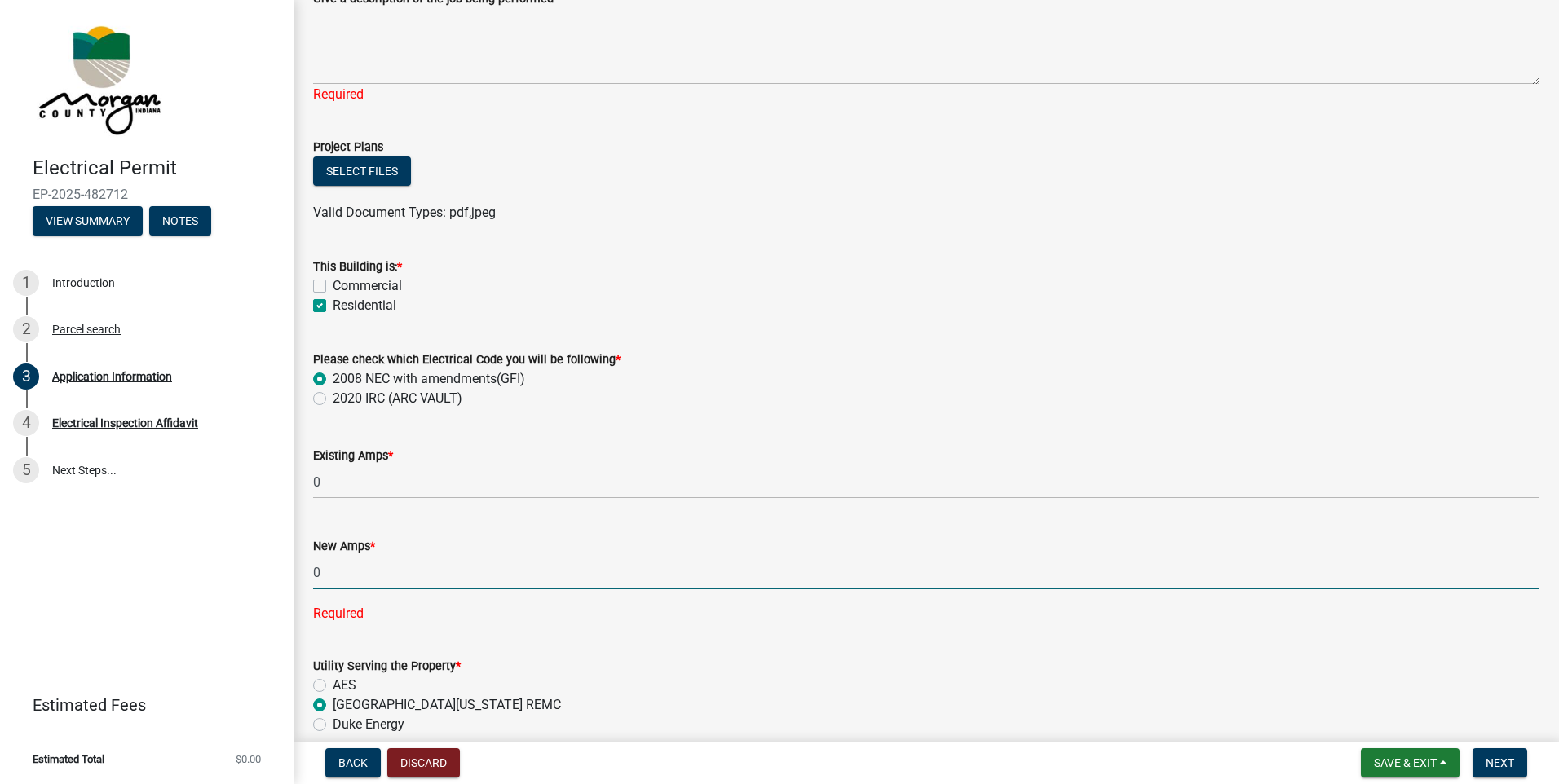
type input "0"
click at [310, 429] on div "Existing Amps * 0" at bounding box center [927, 460] width 1251 height 75
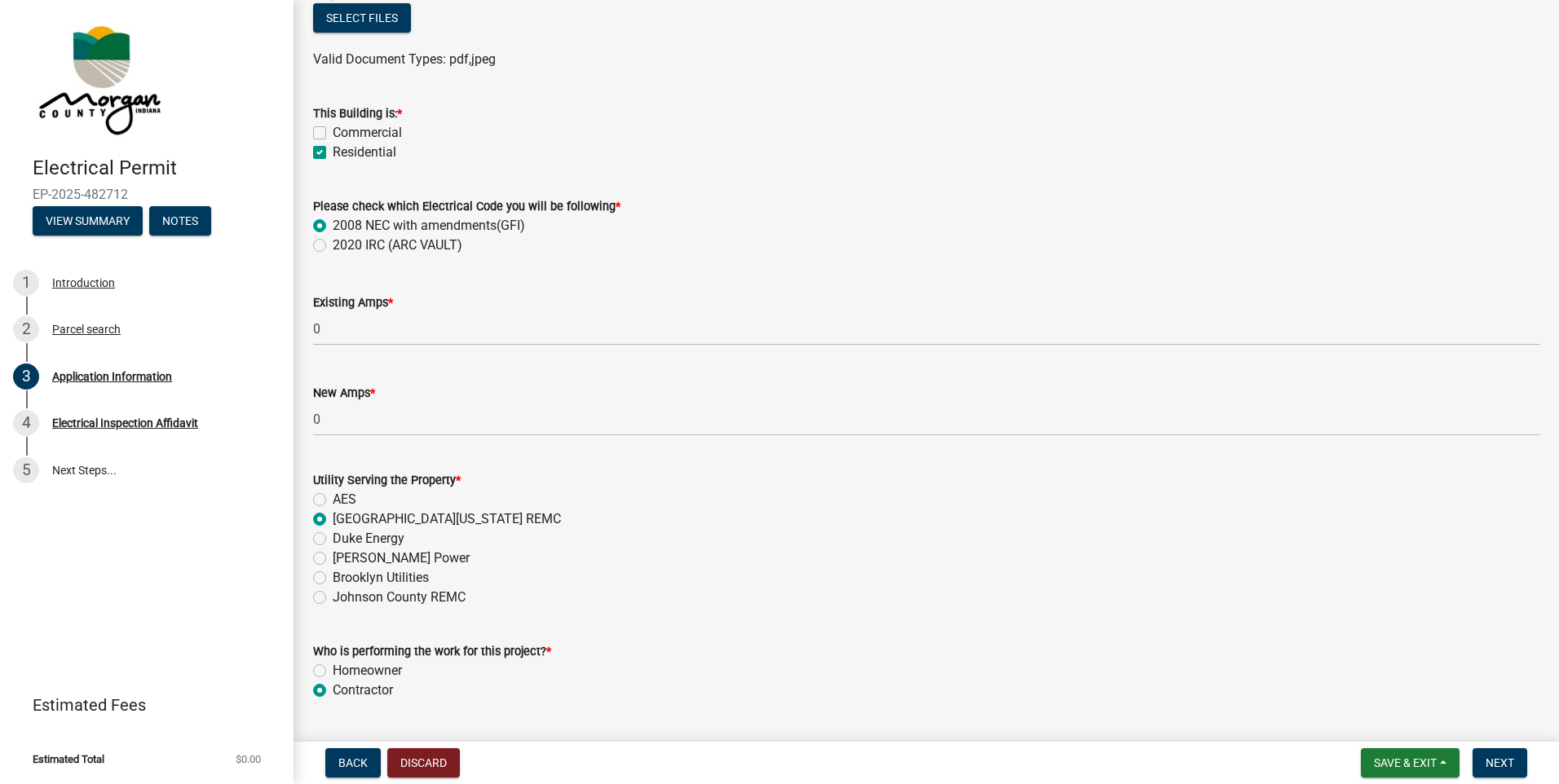
scroll to position [781, 0]
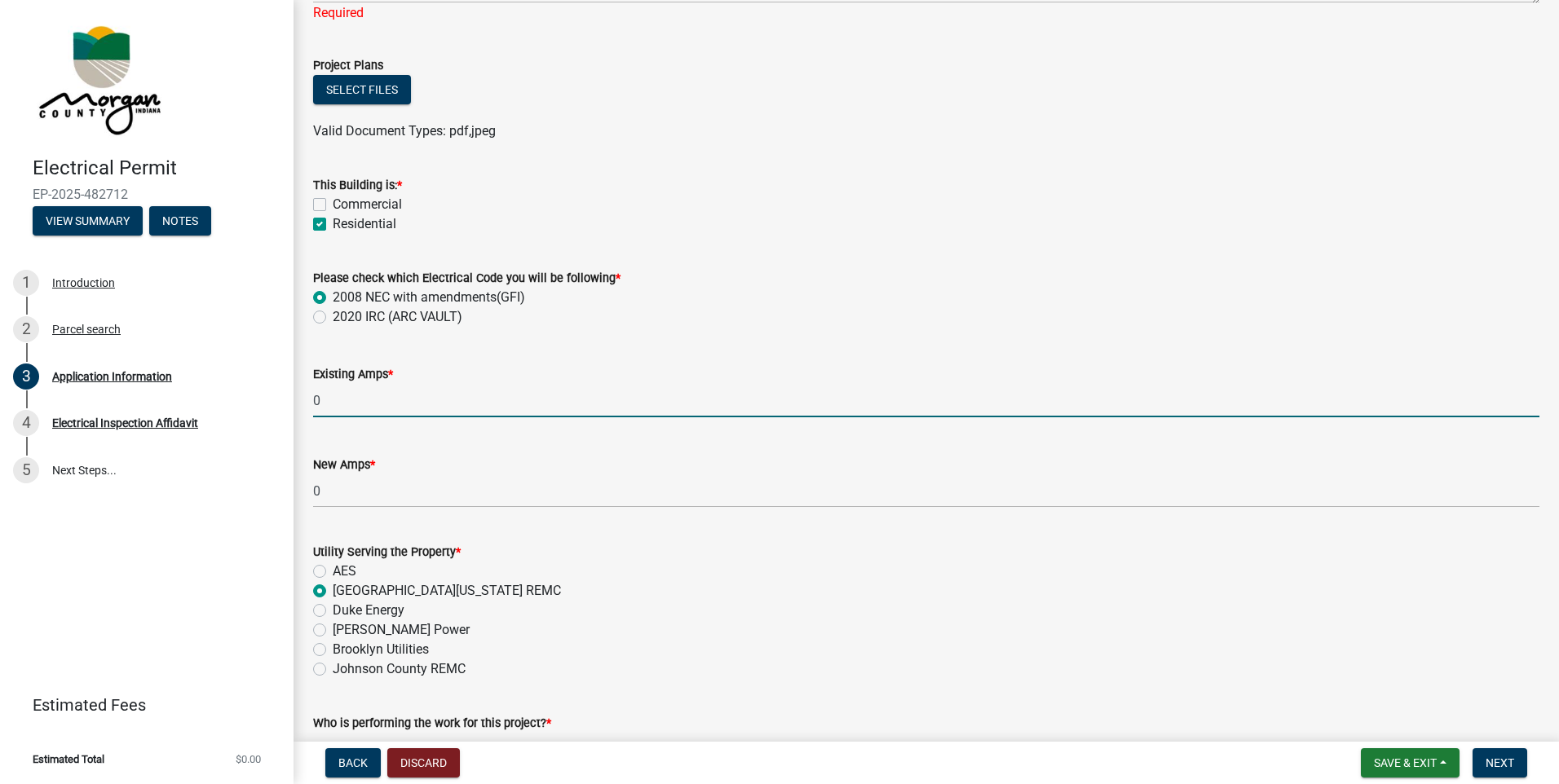
click at [334, 406] on input "0" at bounding box center [927, 400] width 1227 height 33
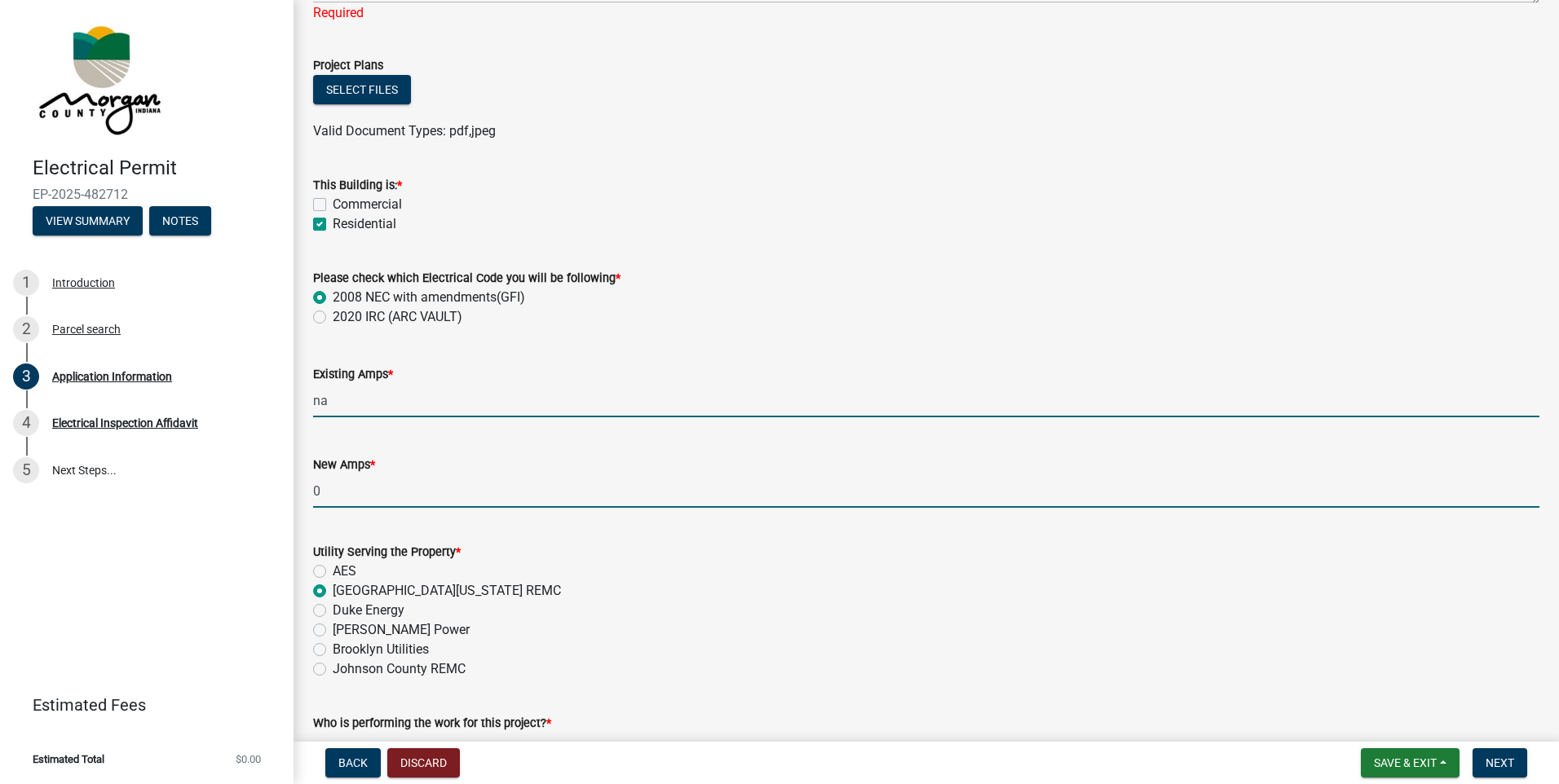
type input "0"
click at [349, 486] on input "0" at bounding box center [927, 491] width 1227 height 33
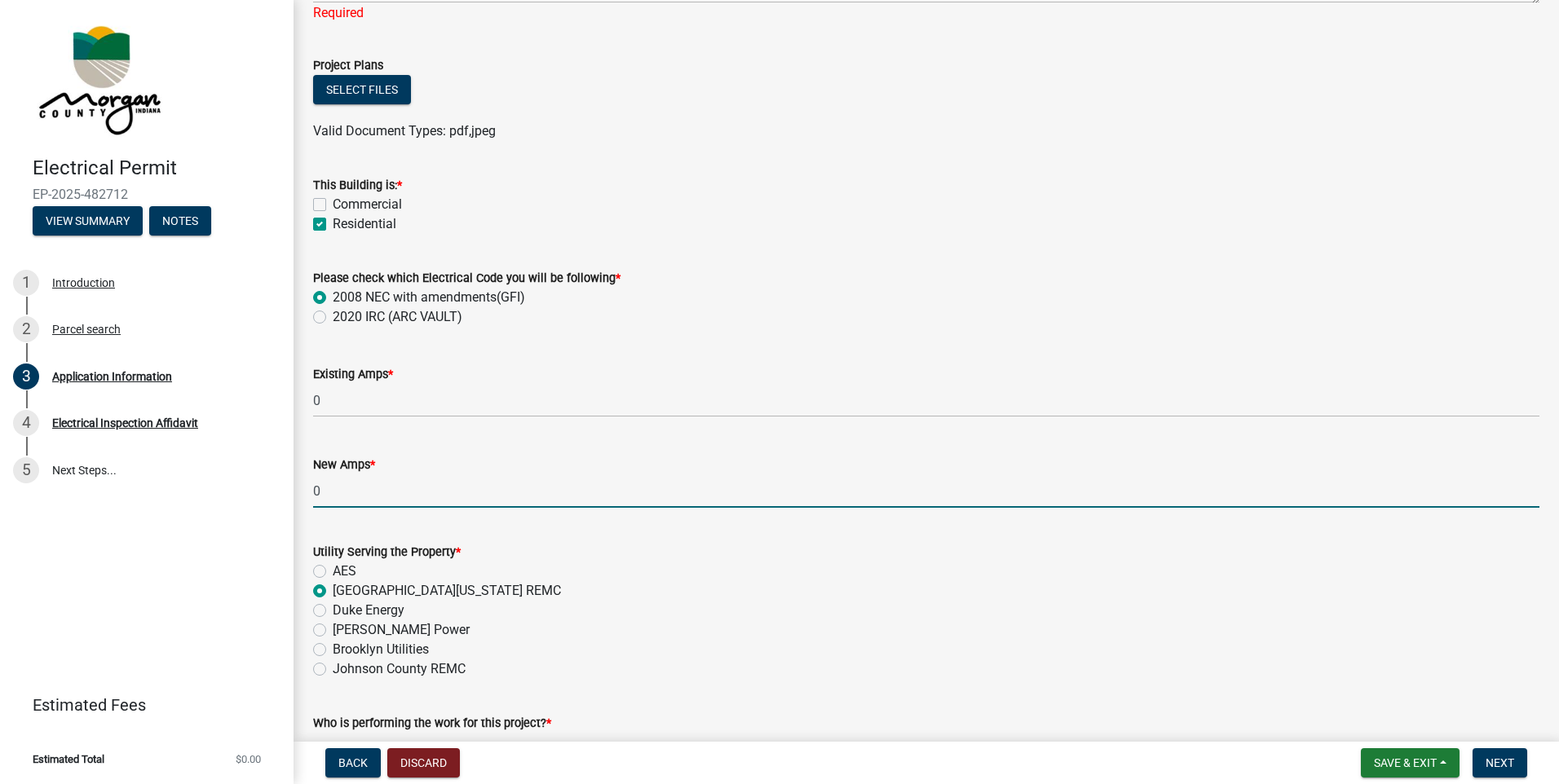
click at [307, 344] on div "Existing Amps * 0" at bounding box center [927, 379] width 1251 height 75
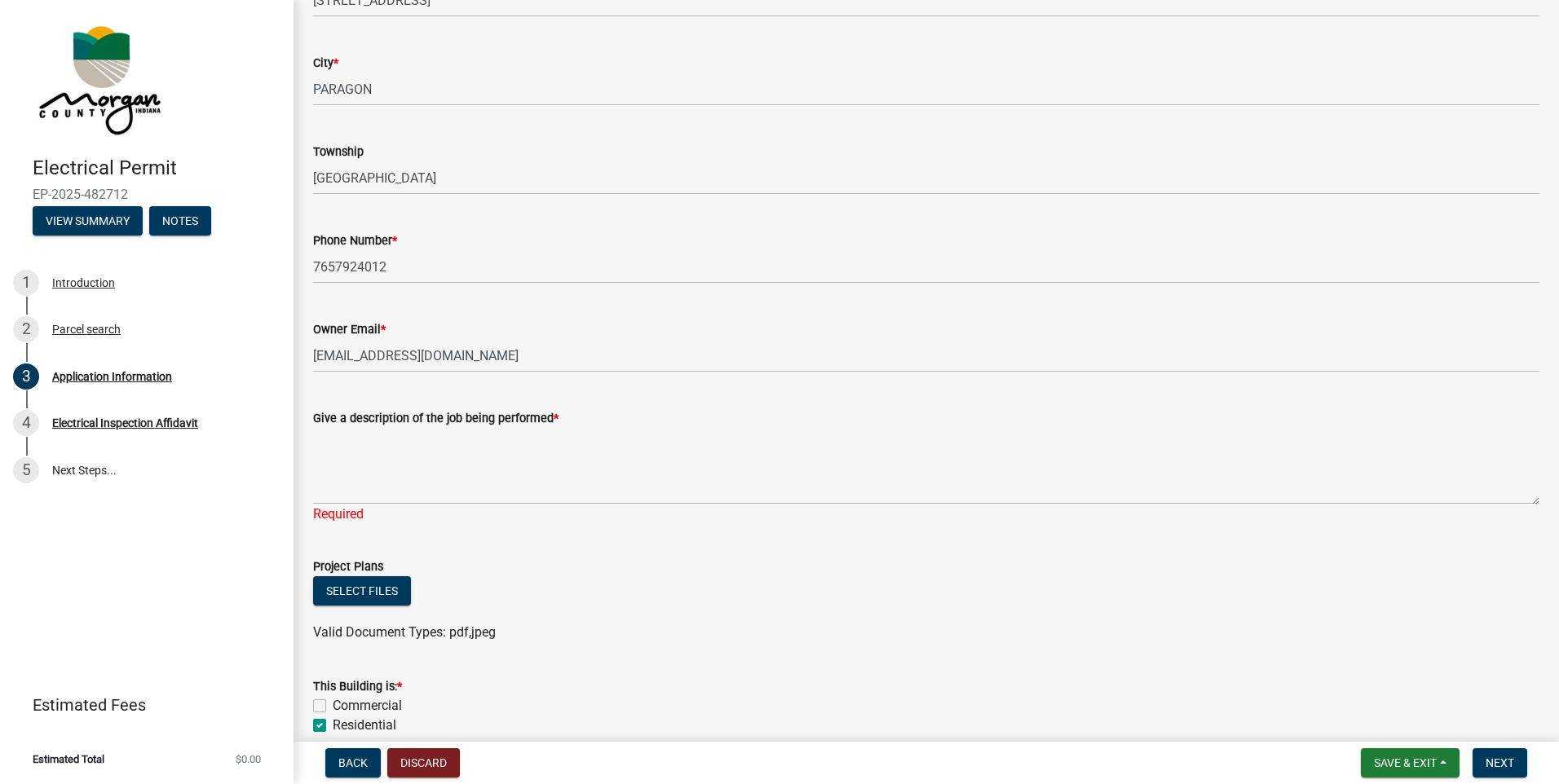
scroll to position [210, 0]
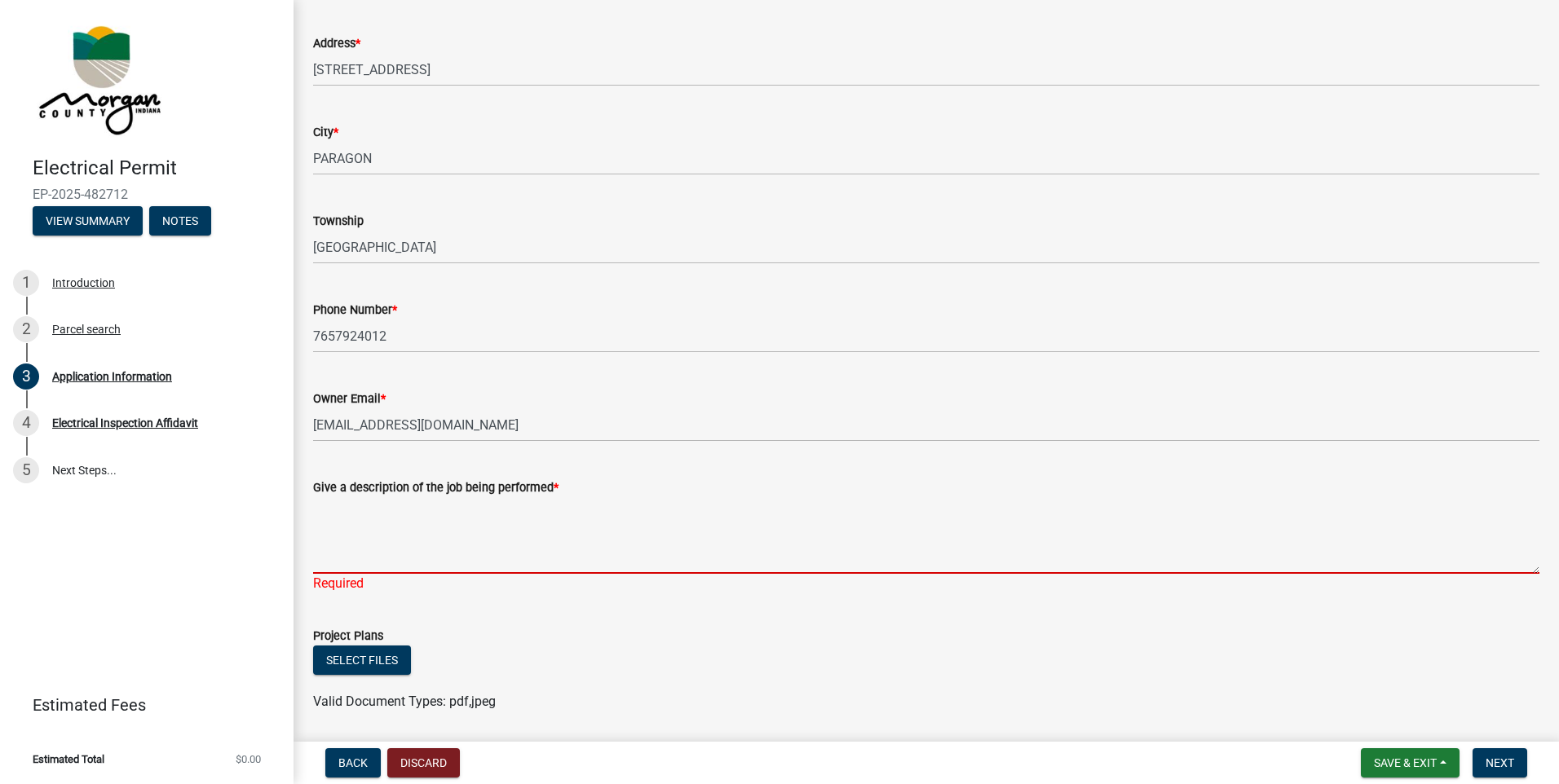
click at [380, 529] on textarea "Give a description of the job being performed *" at bounding box center [927, 536] width 1227 height 76
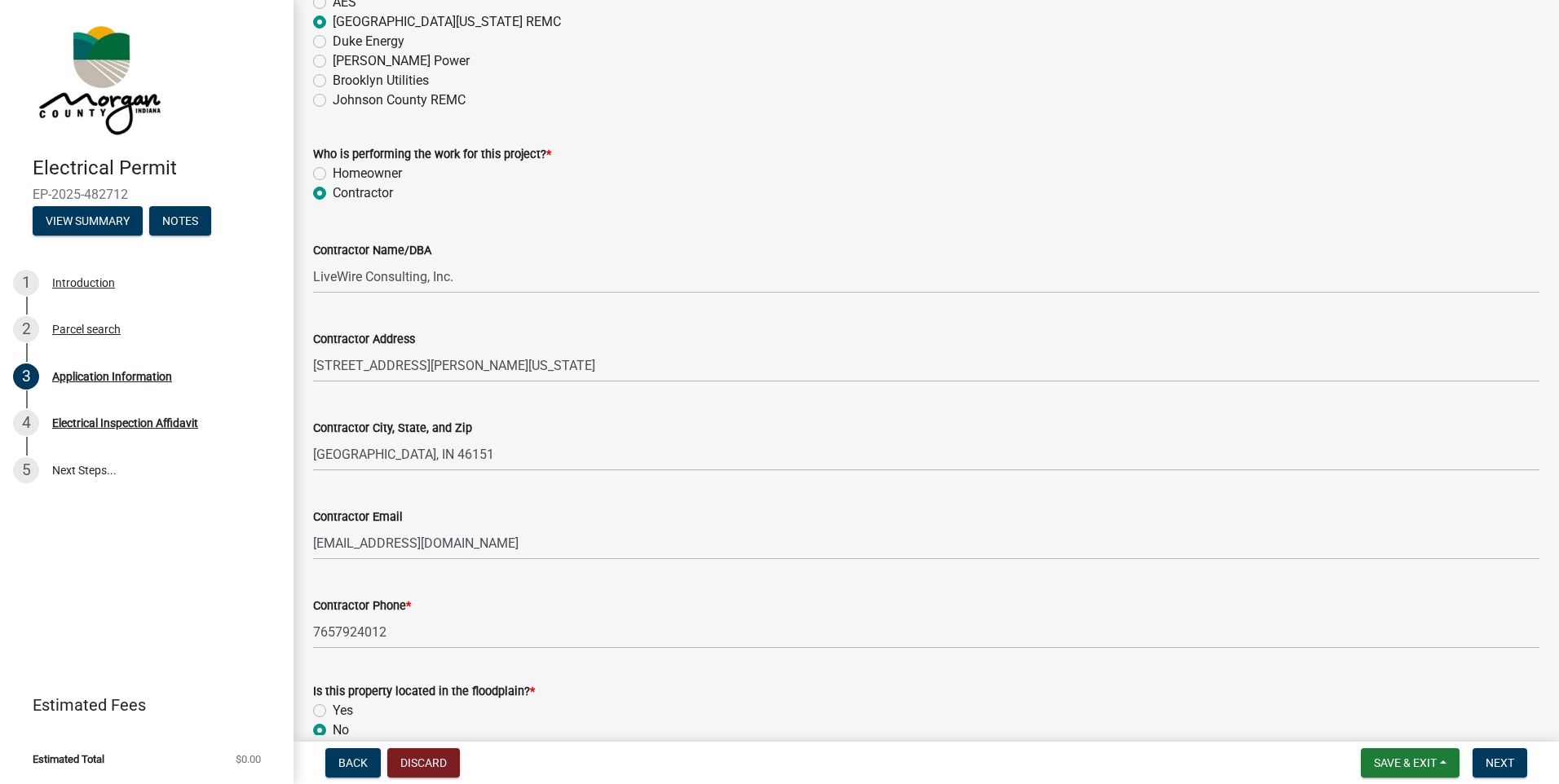
scroll to position [1433, 0]
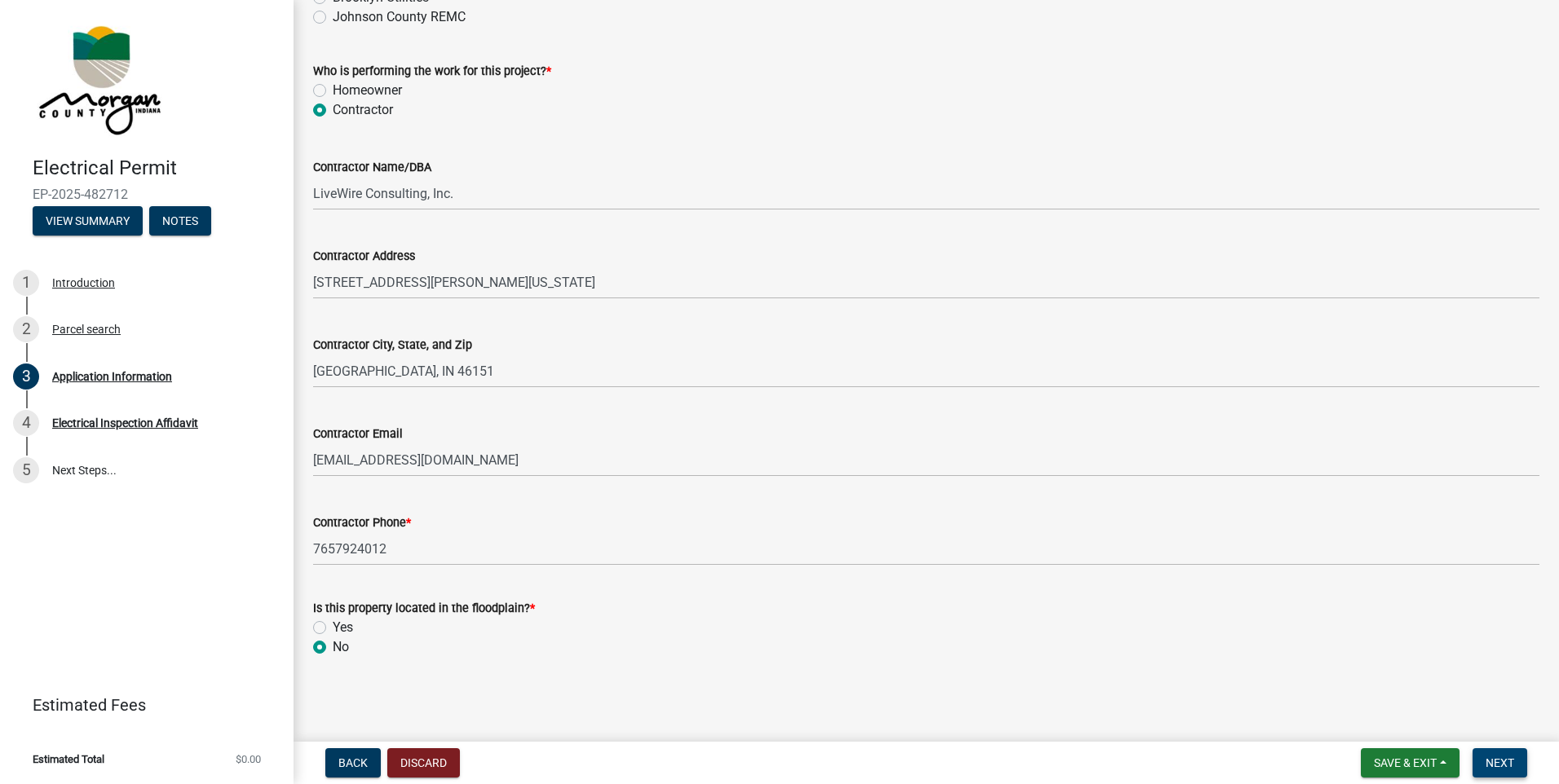
type textarea "Demo asco contactor"
click at [1511, 758] on span "Next" at bounding box center [1501, 763] width 29 height 13
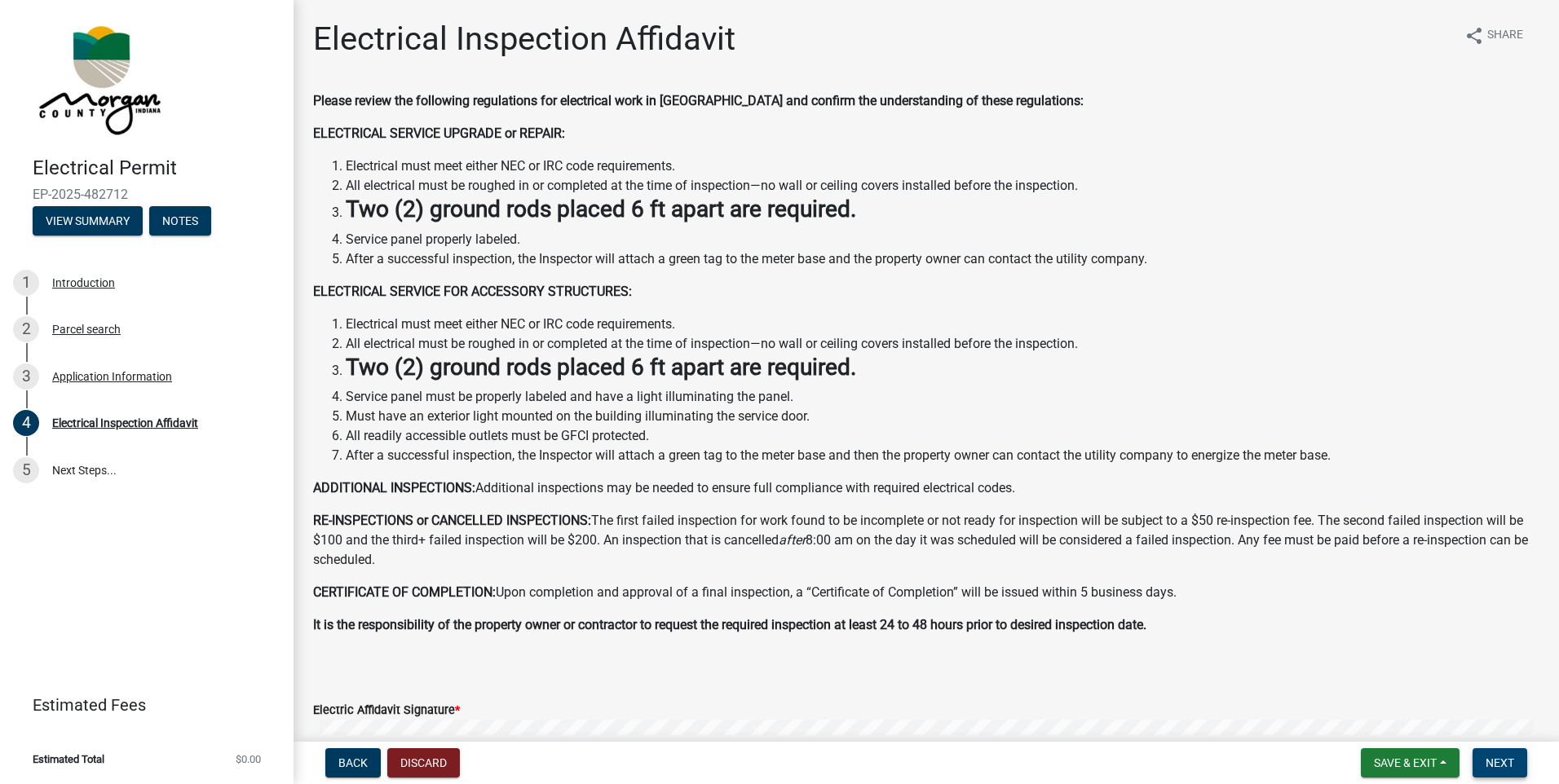
click at [1503, 761] on span "Next" at bounding box center [1501, 763] width 29 height 13
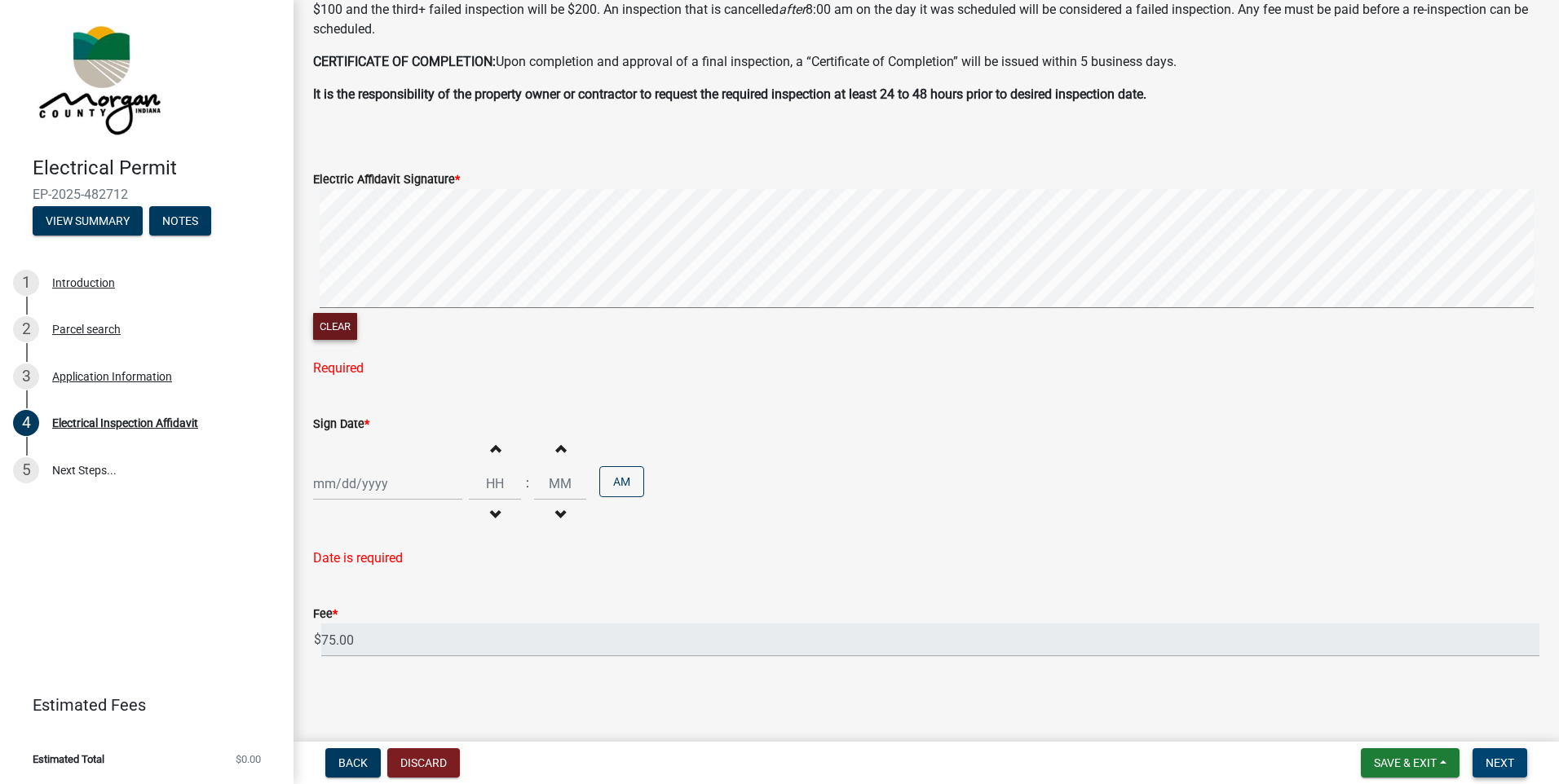
scroll to position [498, 0]
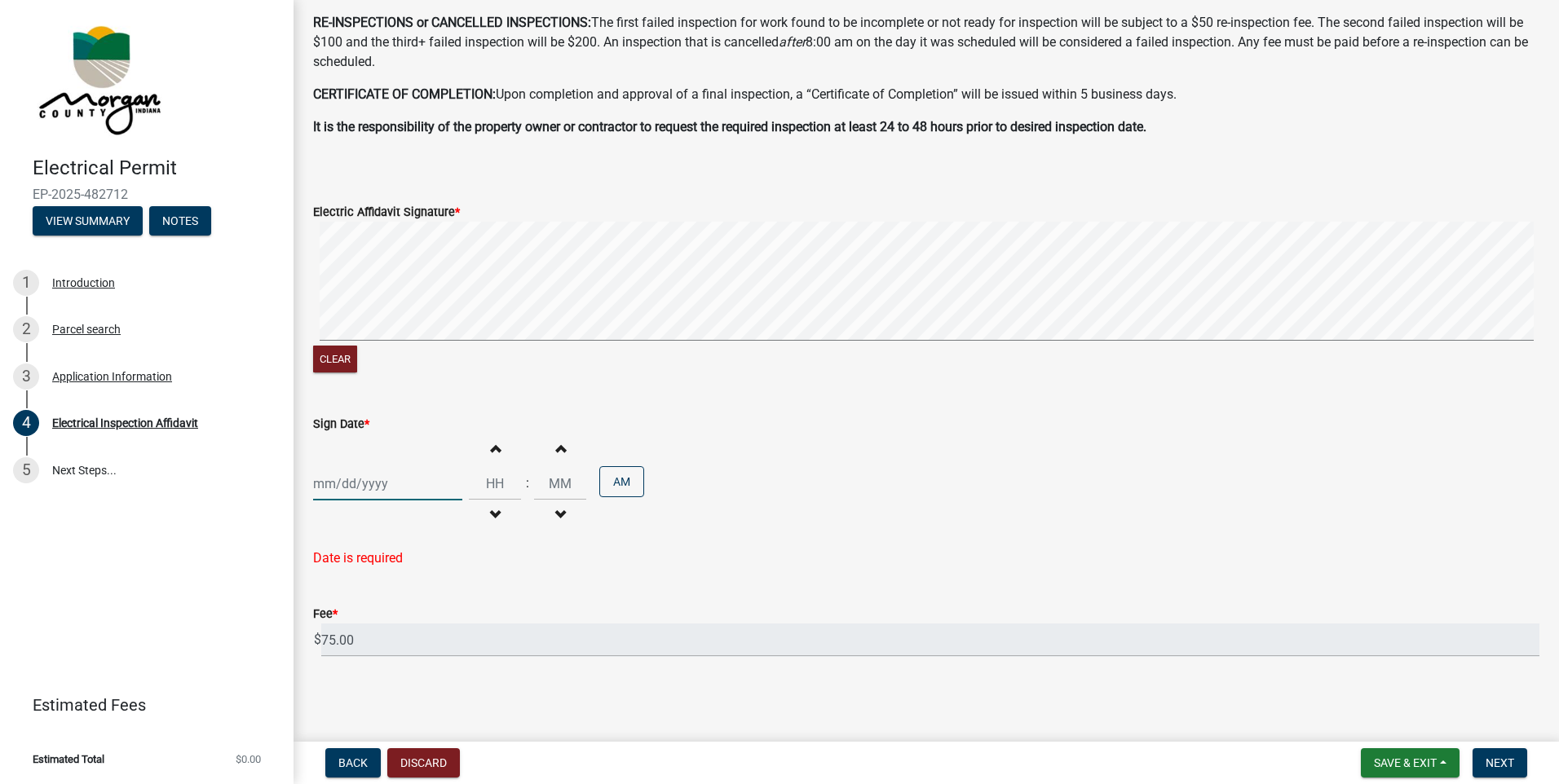
click at [400, 481] on div at bounding box center [388, 483] width 149 height 33
select select "9"
select select "2025"
click at [347, 488] on input "Sign Date *" at bounding box center [388, 483] width 149 height 33
click at [387, 651] on div "24" at bounding box center [381, 648] width 26 height 26
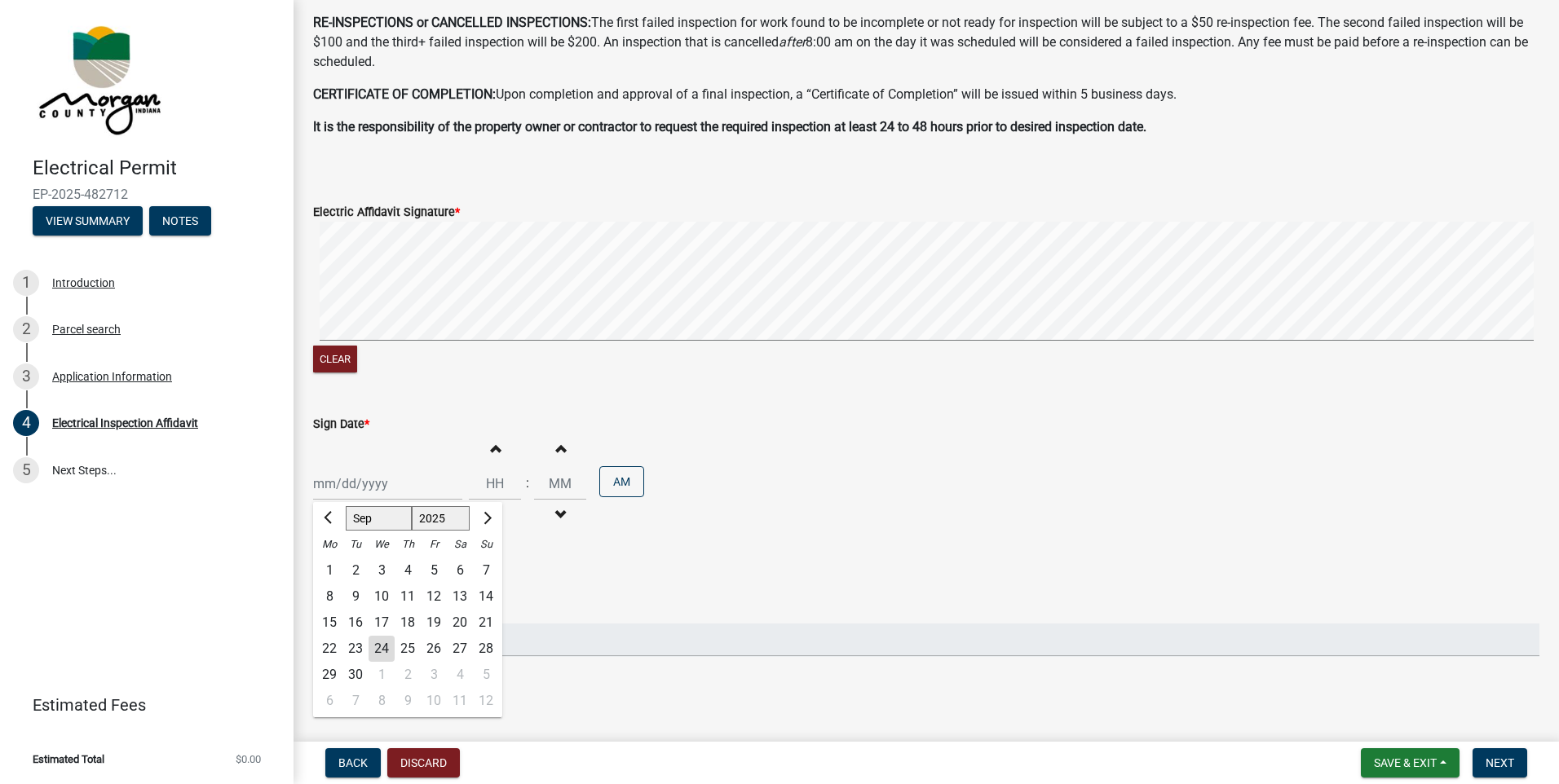
type input "[DATE]"
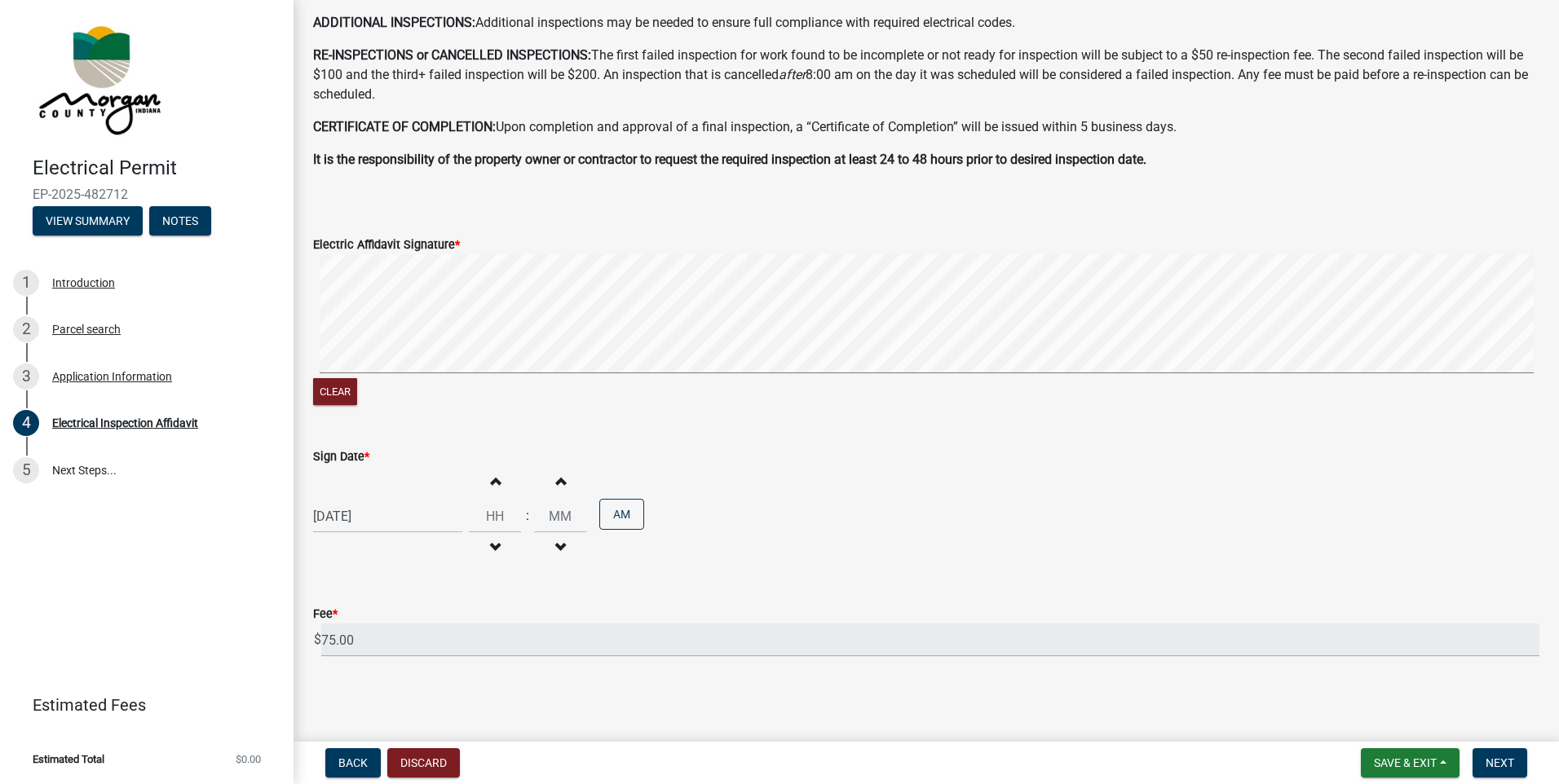
click at [491, 490] on button "Increment hours" at bounding box center [495, 480] width 34 height 30
type input "01"
type input "00"
click at [491, 490] on button "Increment hours" at bounding box center [495, 480] width 34 height 30
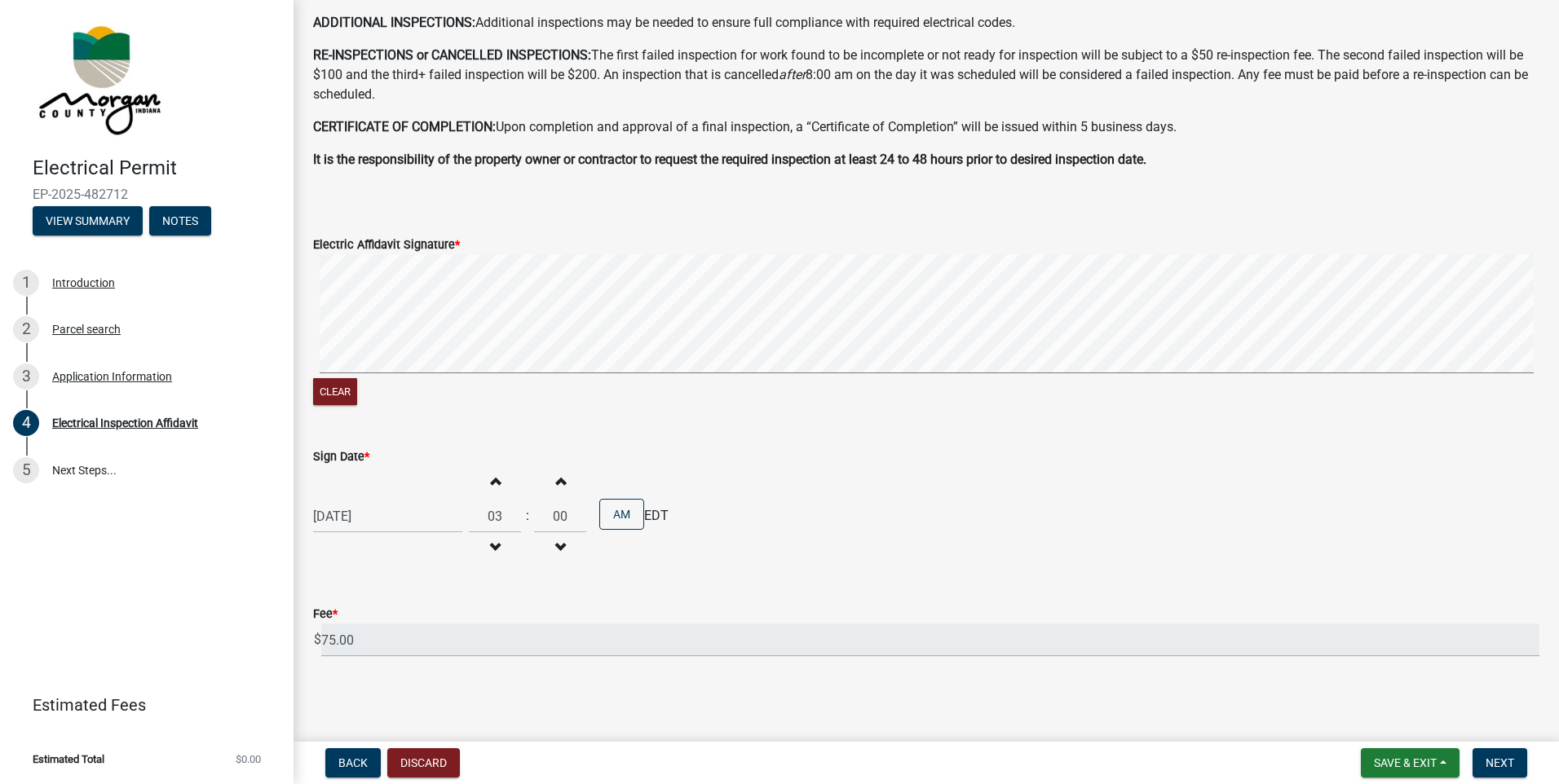
click at [491, 490] on button "Increment hours" at bounding box center [495, 480] width 34 height 30
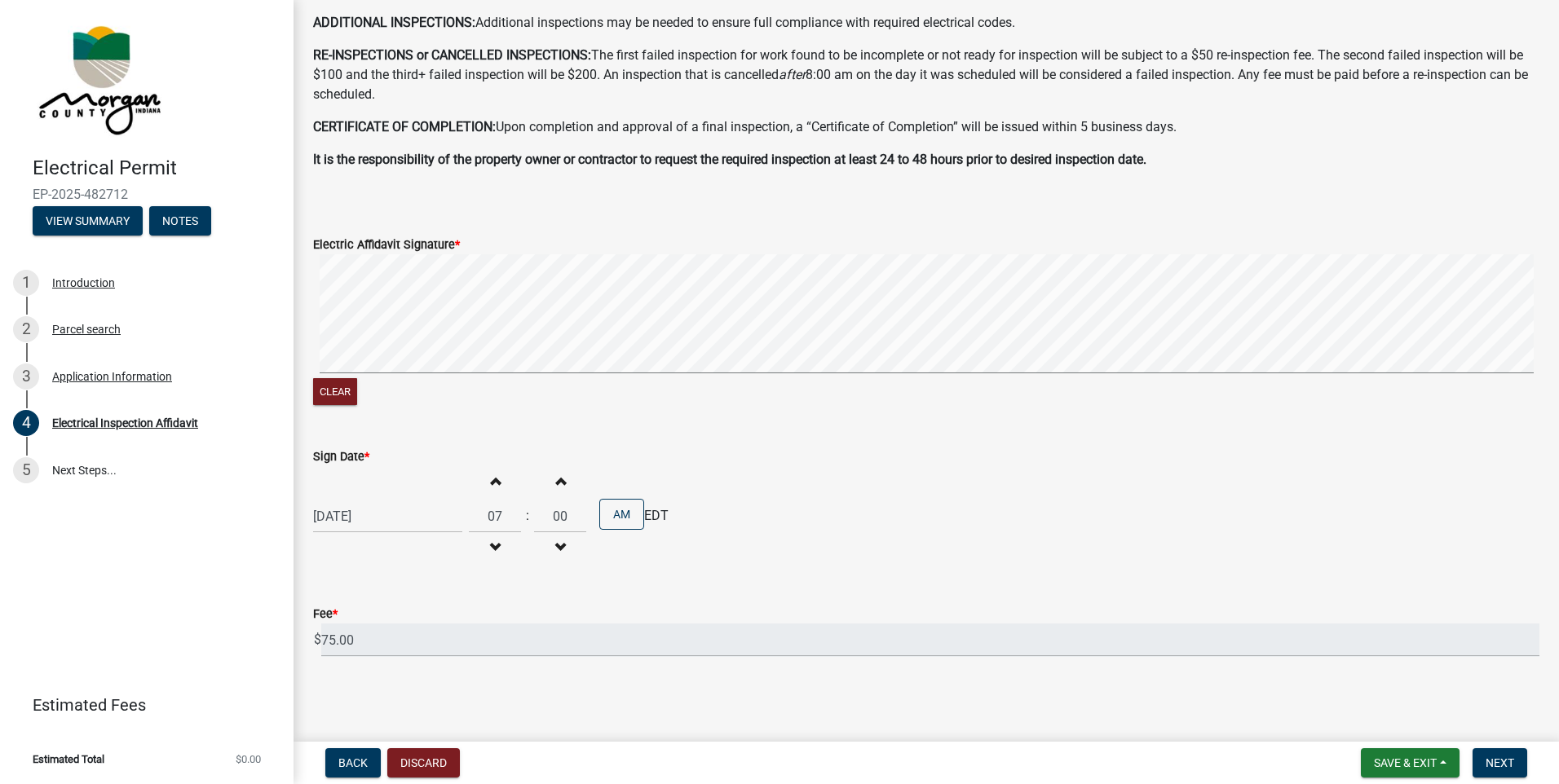
type input "08"
click at [556, 482] on span "button" at bounding box center [560, 480] width 9 height 13
type input "02"
click at [1517, 760] on button "Next" at bounding box center [1500, 763] width 54 height 30
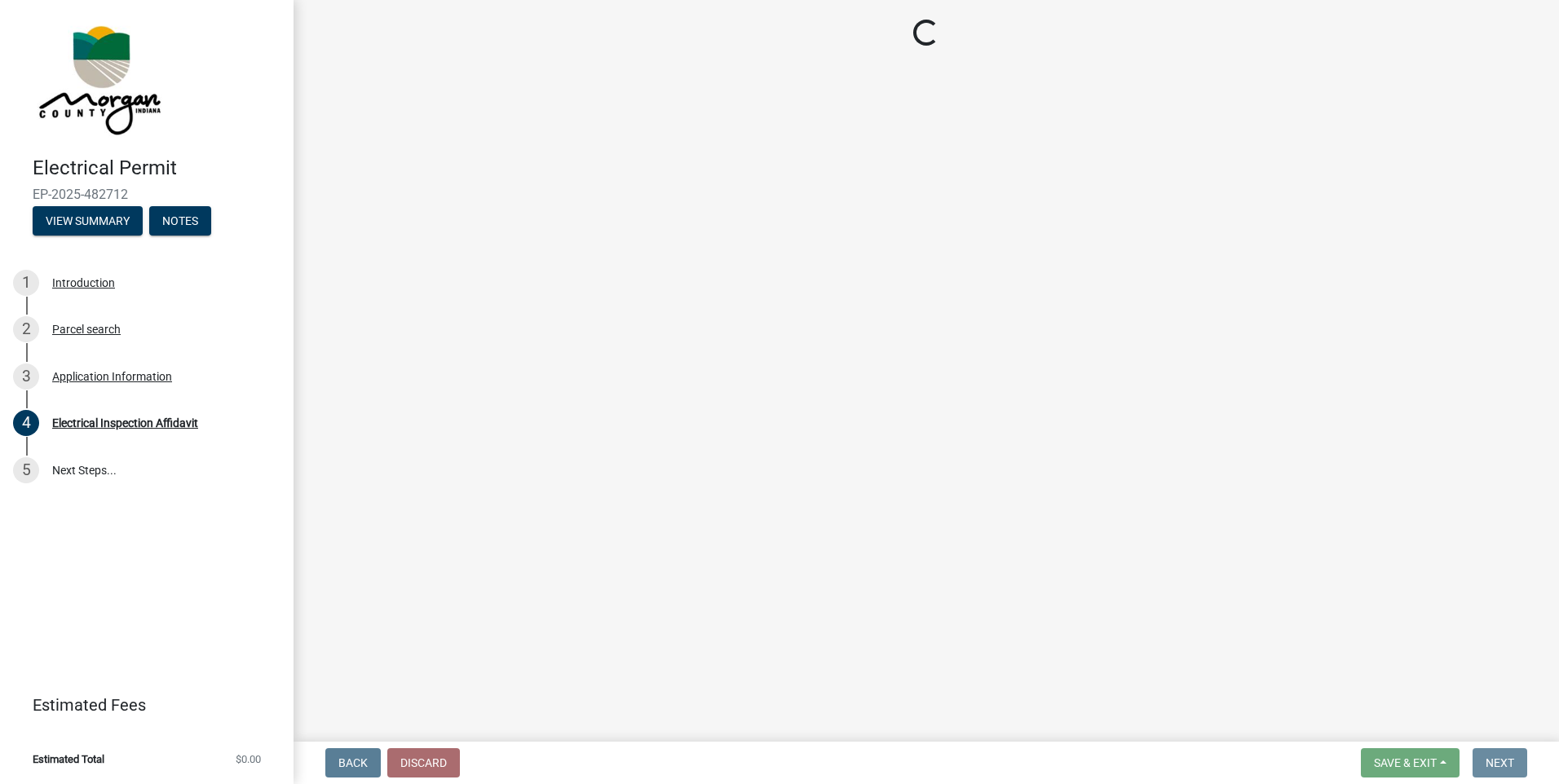
scroll to position [0, 0]
